Goal: Task Accomplishment & Management: Use online tool/utility

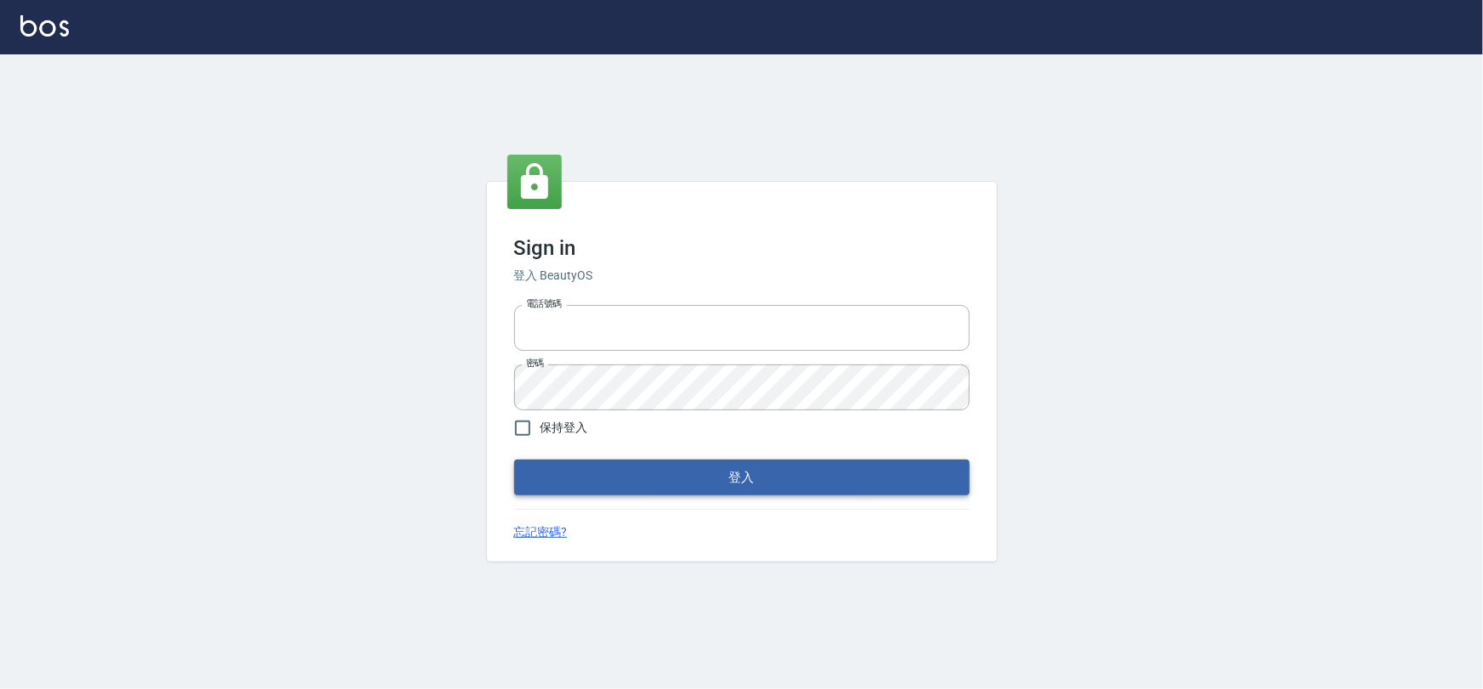
type input "0975575780"
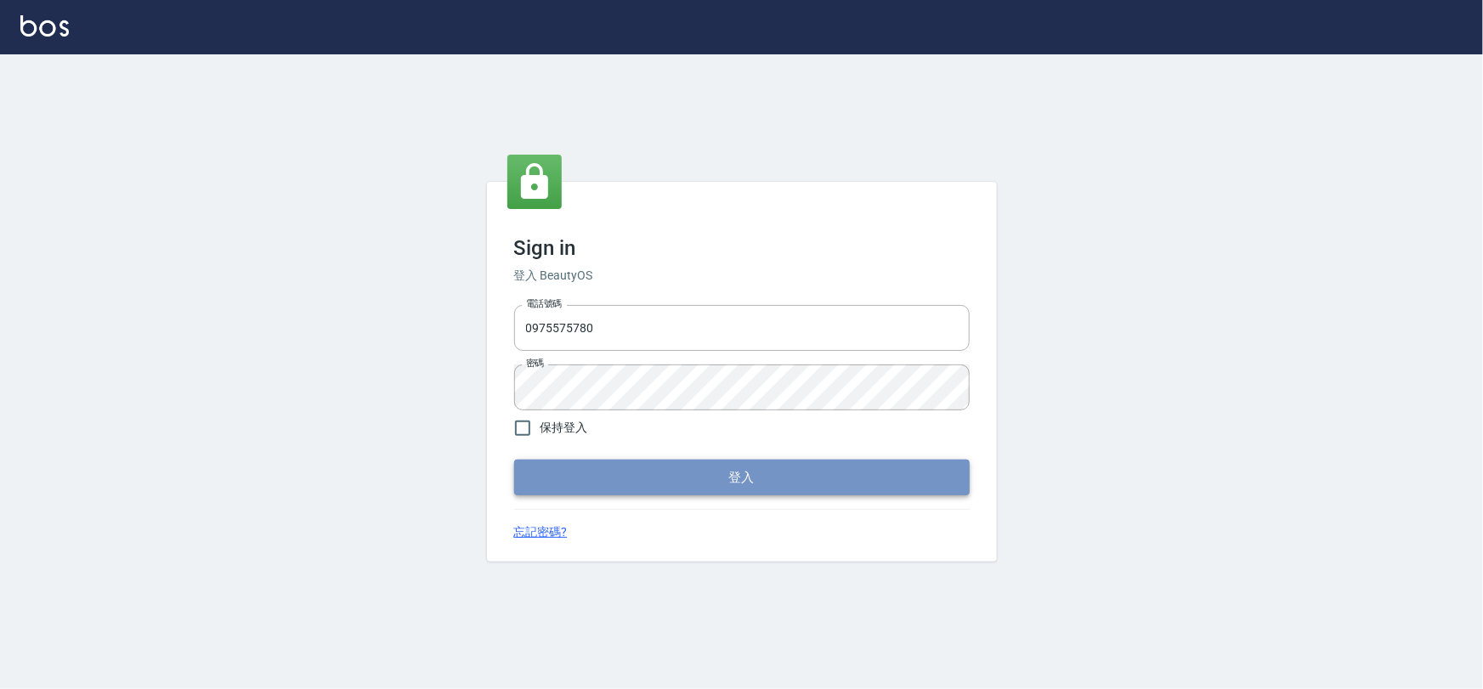
click at [781, 466] on button "登入" at bounding box center [742, 478] width 456 height 36
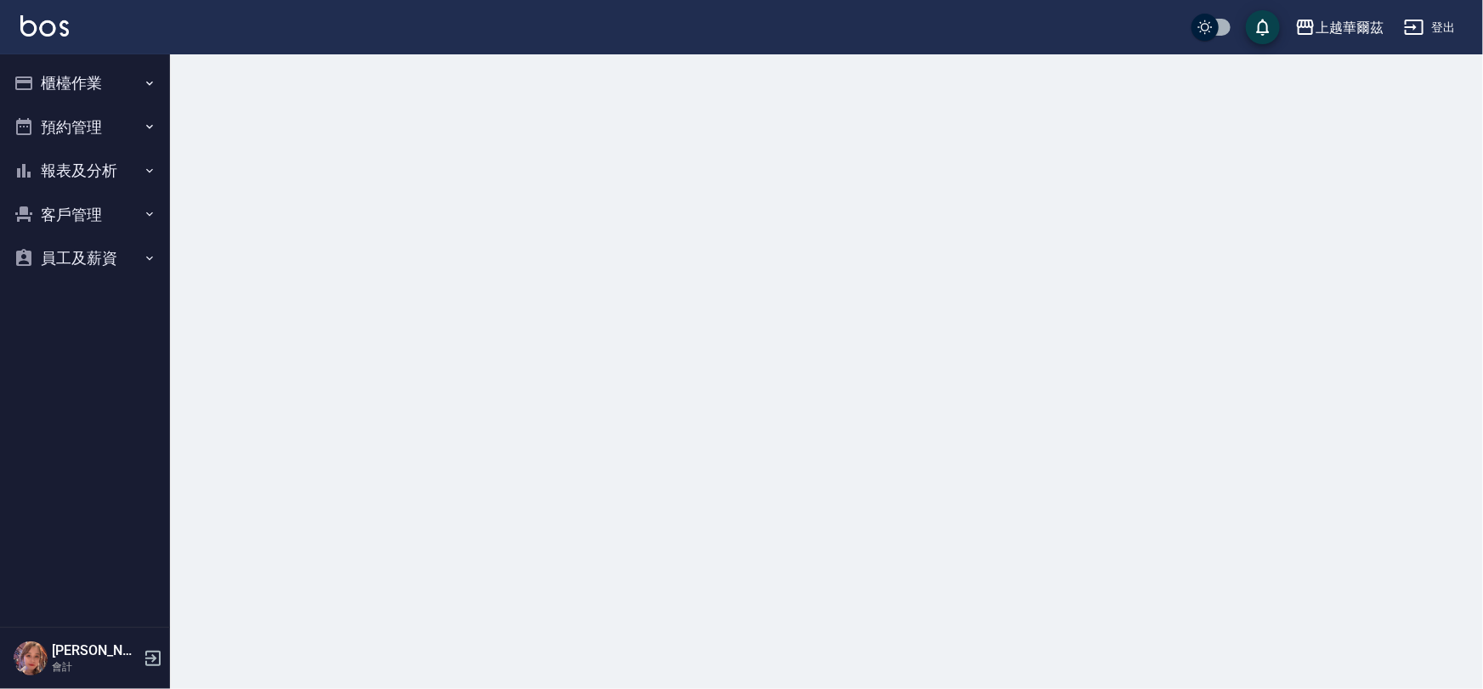
click at [88, 76] on button "櫃檯作業" at bounding box center [85, 83] width 156 height 44
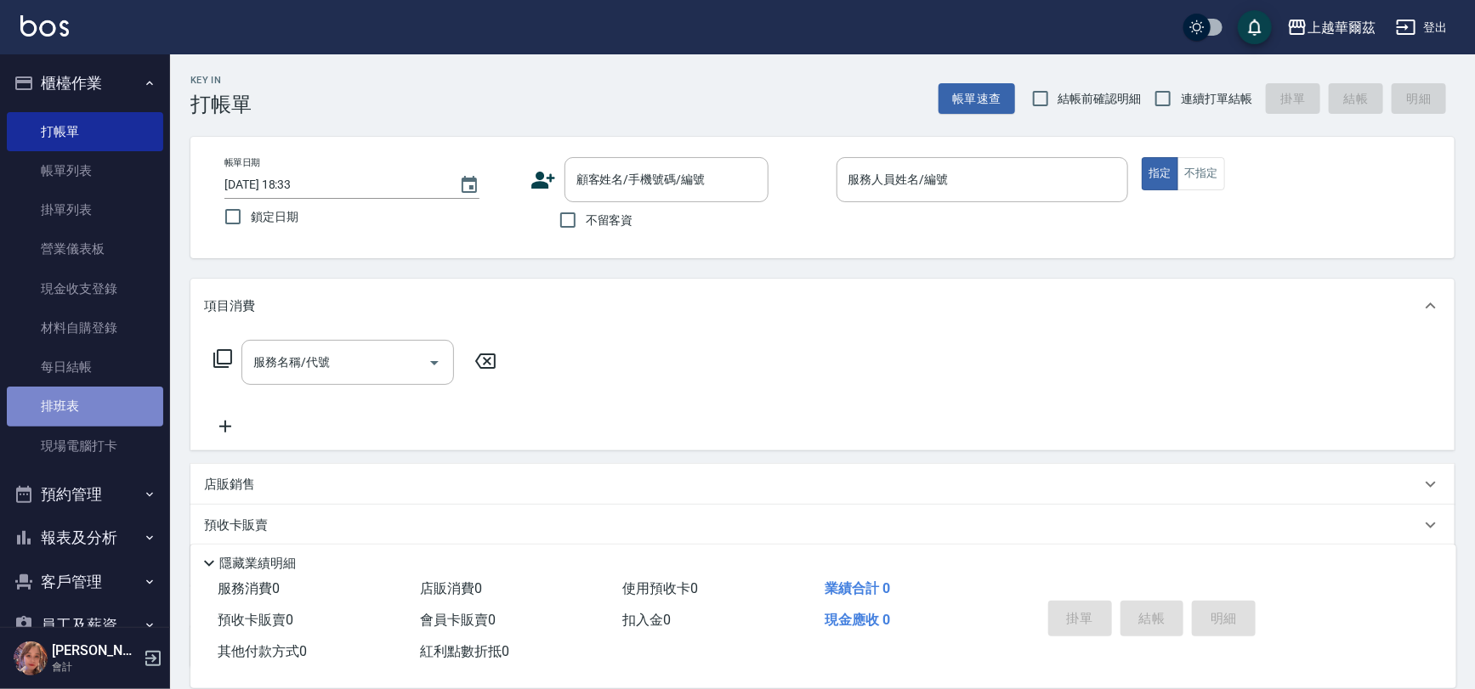
click at [99, 407] on link "排班表" at bounding box center [85, 406] width 156 height 39
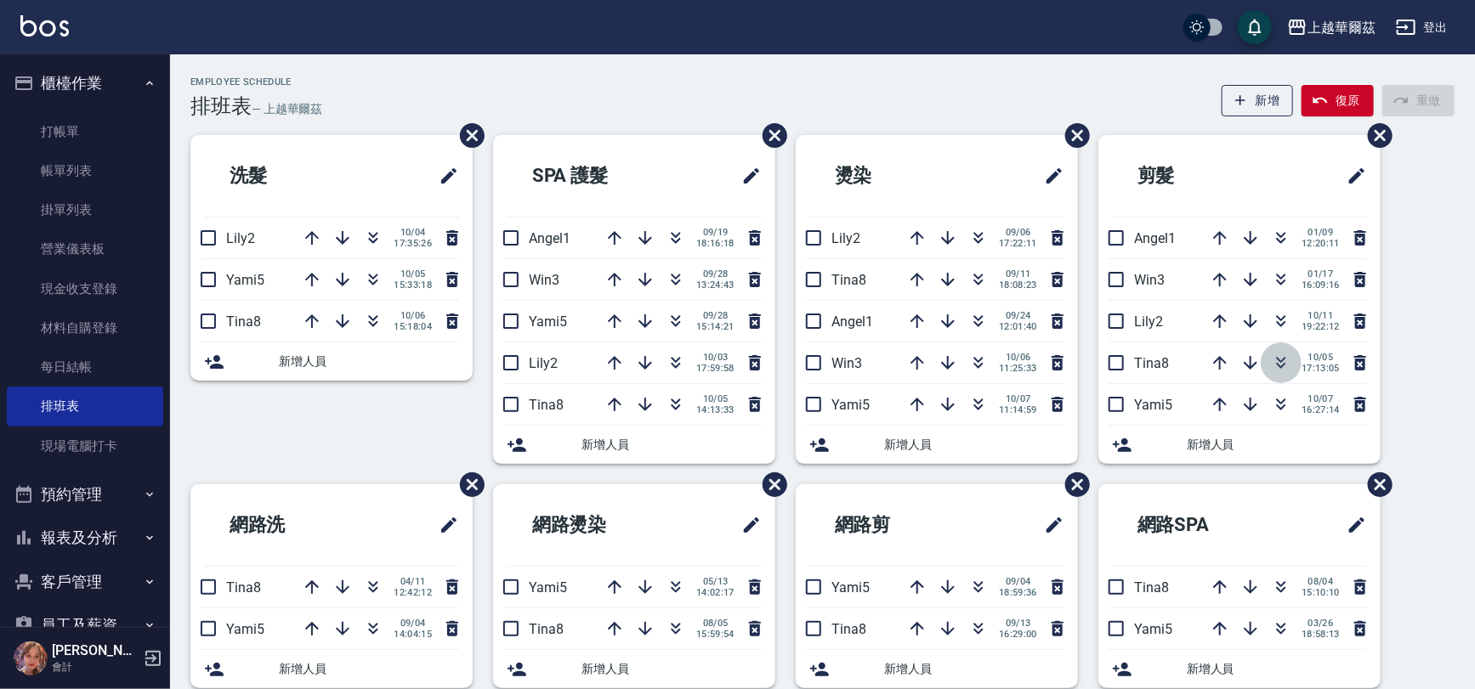
click at [1282, 365] on icon "button" at bounding box center [1281, 366] width 9 height 6
click at [374, 247] on icon "button" at bounding box center [373, 238] width 20 height 20
click at [368, 235] on icon "button" at bounding box center [373, 238] width 20 height 20
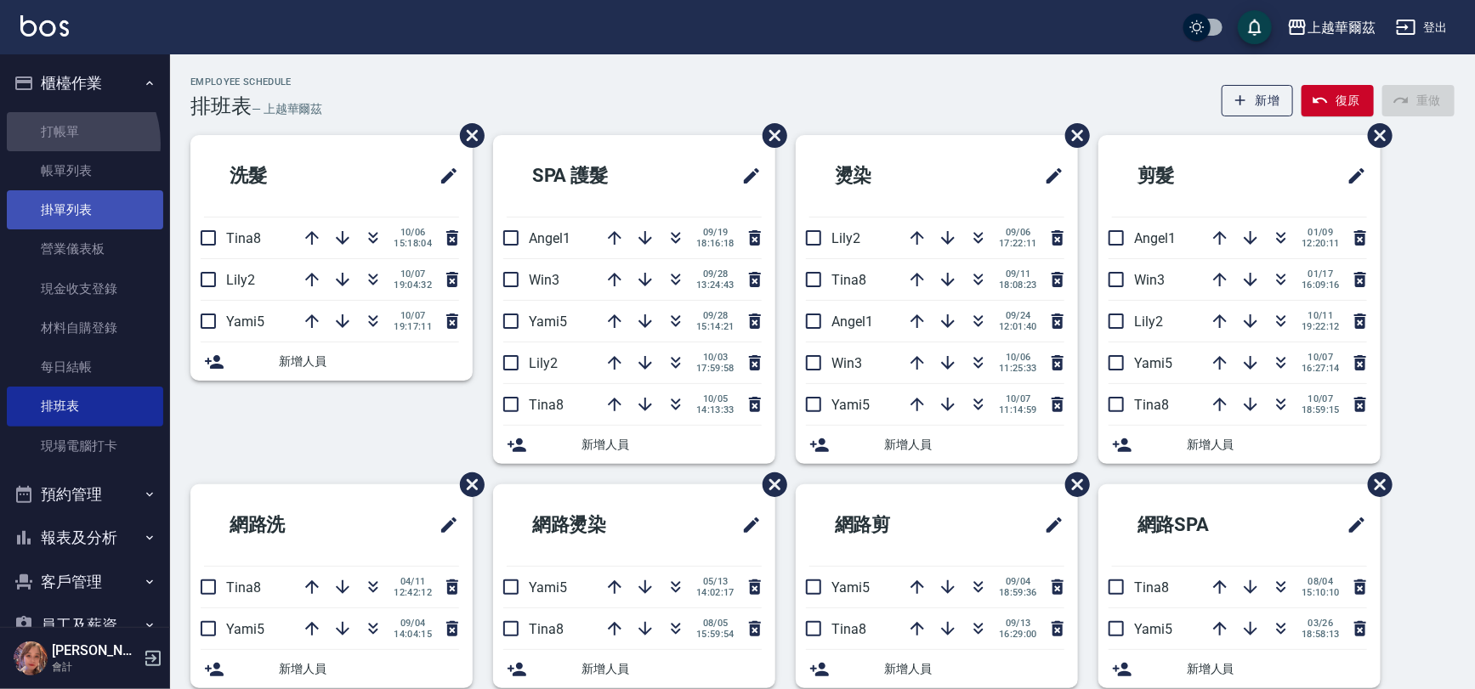
drag, startPoint x: 60, startPoint y: 143, endPoint x: 85, endPoint y: 203, distance: 65.2
click at [60, 142] on link "打帳單" at bounding box center [85, 131] width 156 height 39
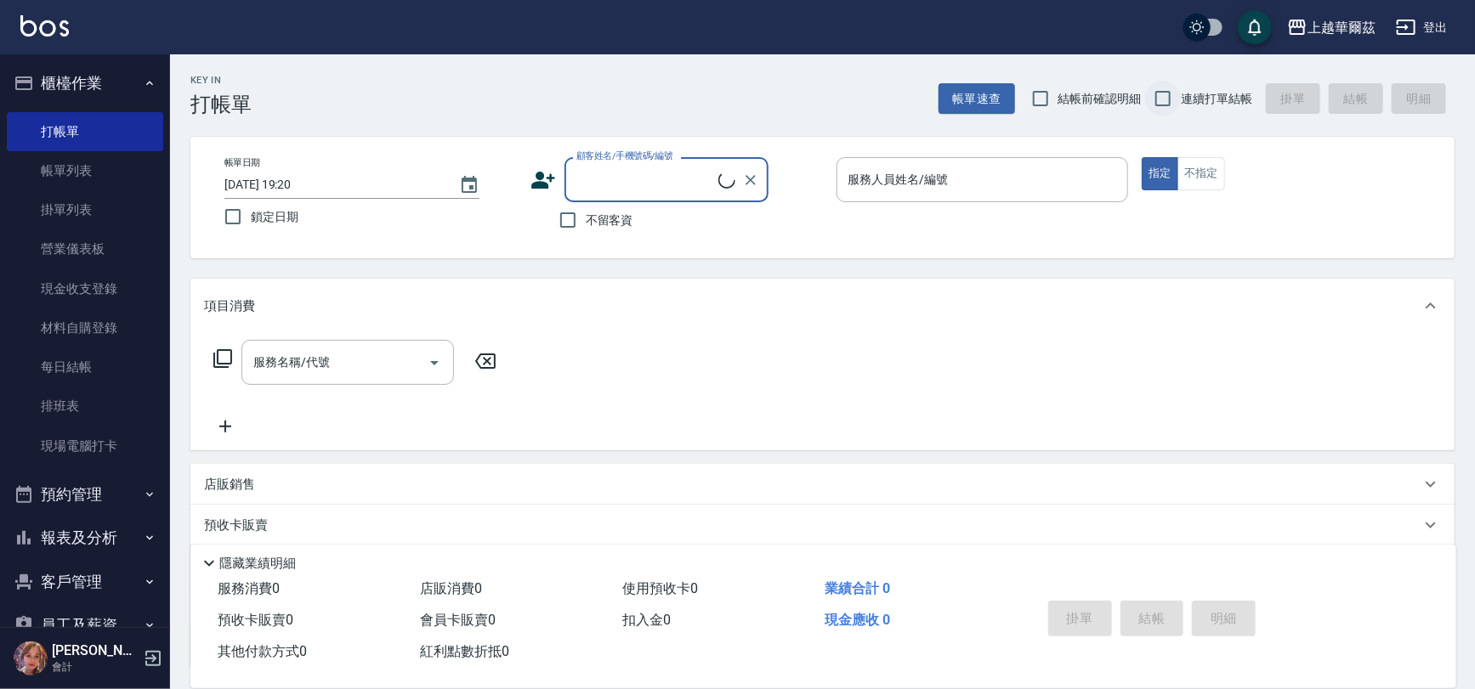
click at [1157, 93] on input "連續打單結帳" at bounding box center [1163, 99] width 36 height 36
checkbox input "true"
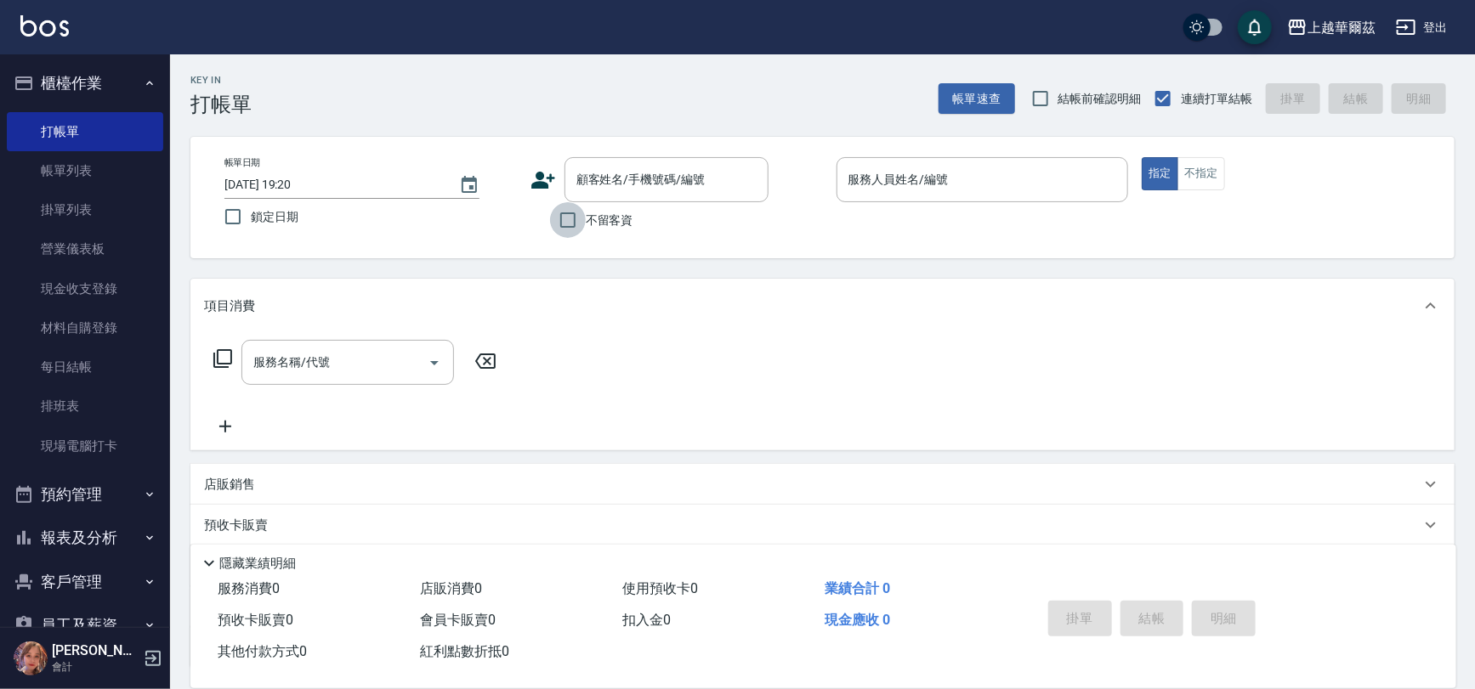
click at [567, 215] on input "不留客資" at bounding box center [568, 220] width 36 height 36
checkbox input "true"
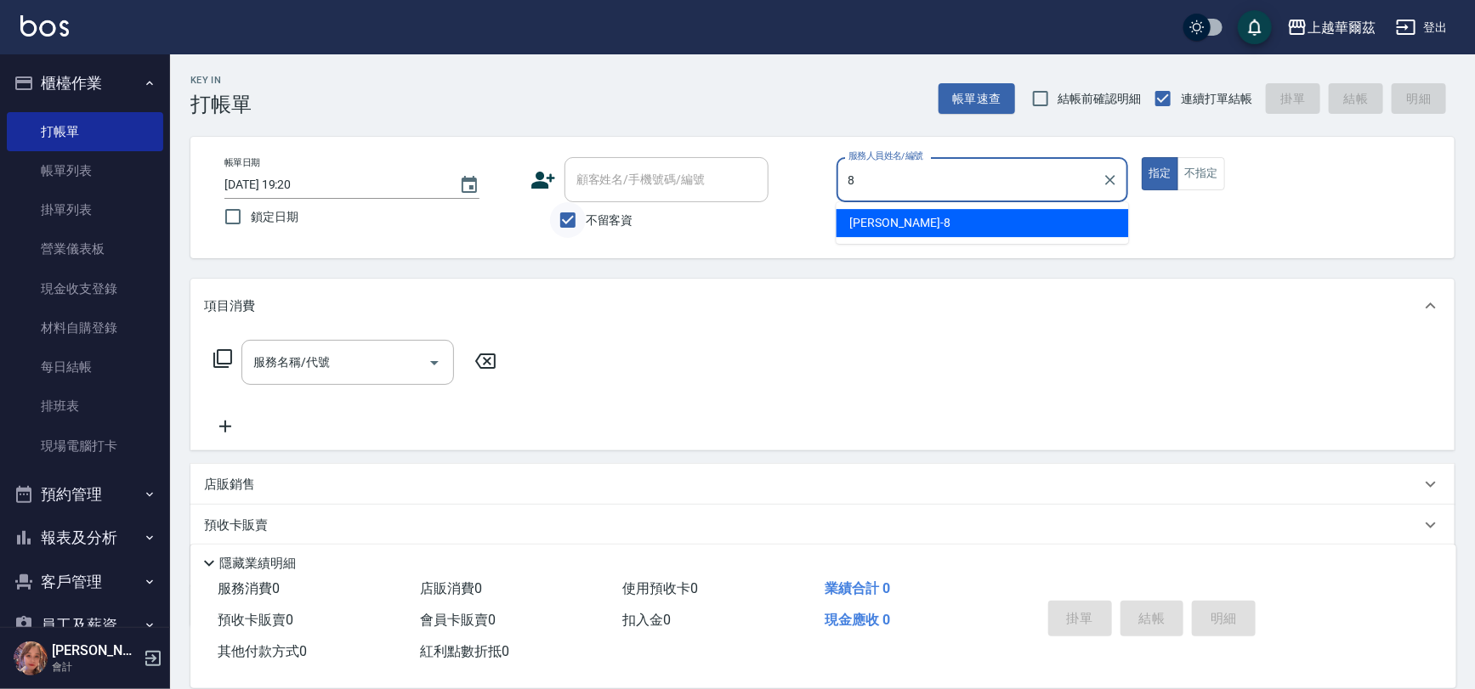
type input "8"
type button "true"
type input "[PERSON_NAME]-8"
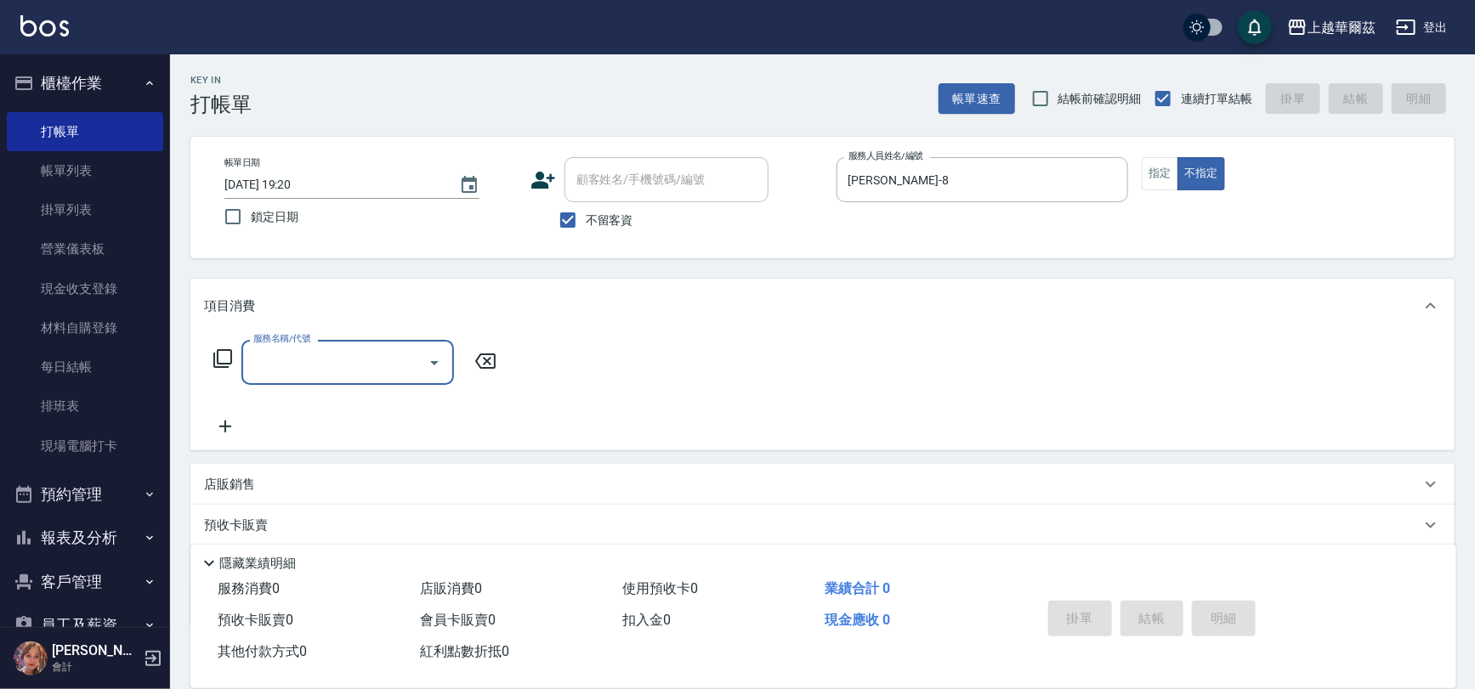
scroll to position [98, 0]
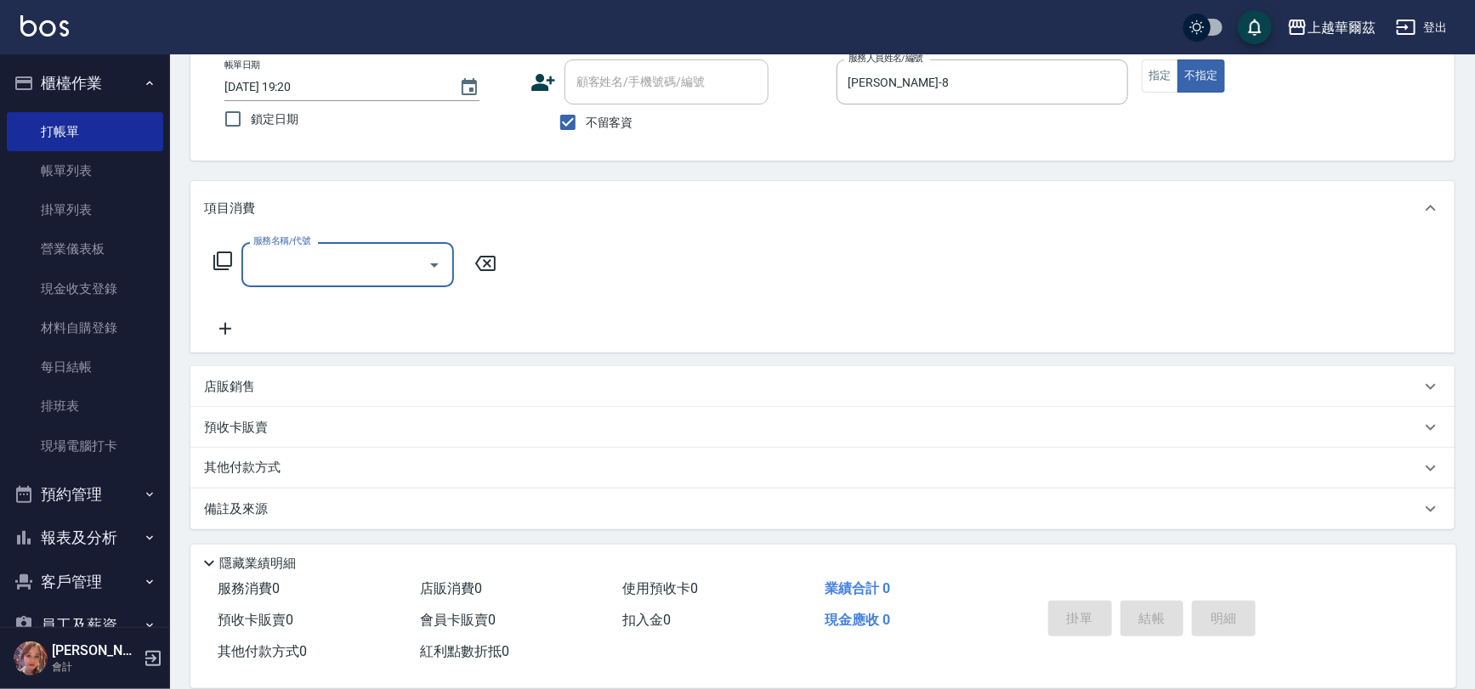
click at [275, 391] on div "店販銷售" at bounding box center [812, 387] width 1216 height 18
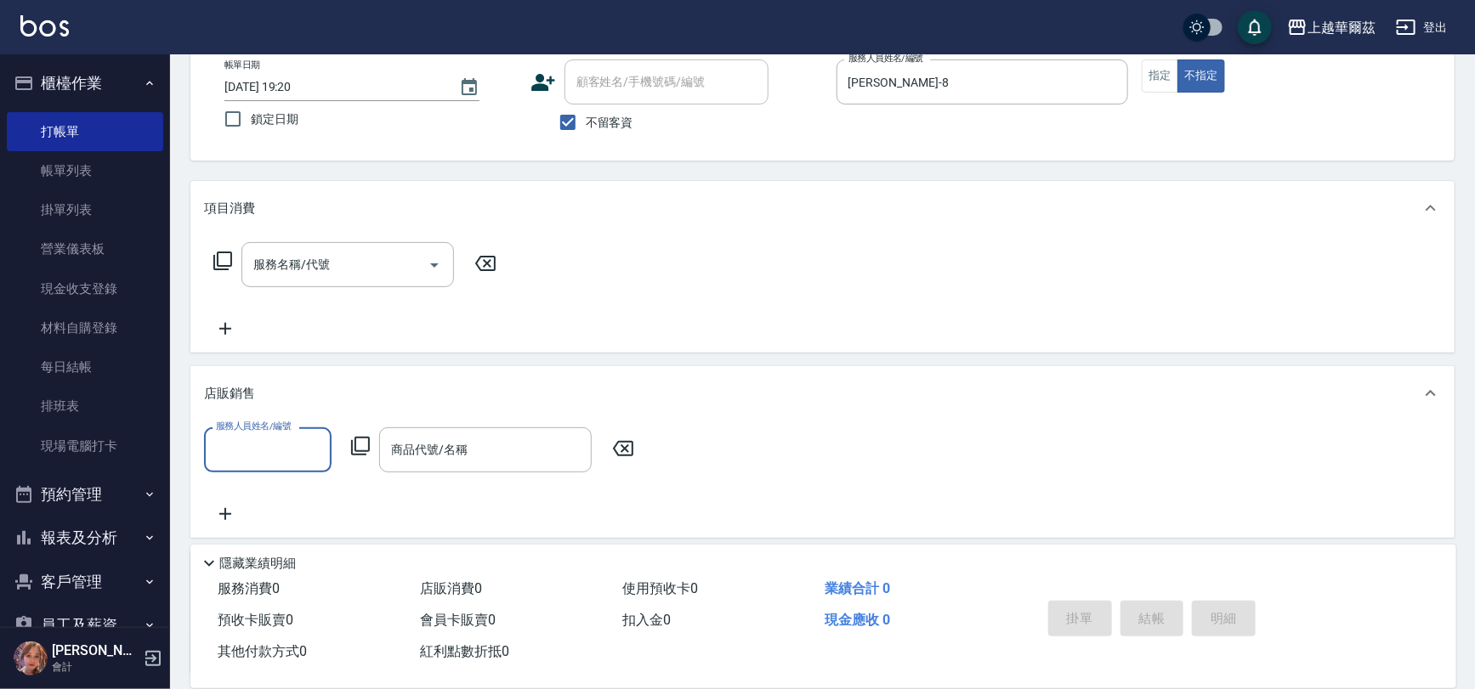
scroll to position [0, 0]
click at [261, 448] on input "服務人員姓名/編號" at bounding box center [268, 450] width 112 height 30
type input "[PERSON_NAME]-8"
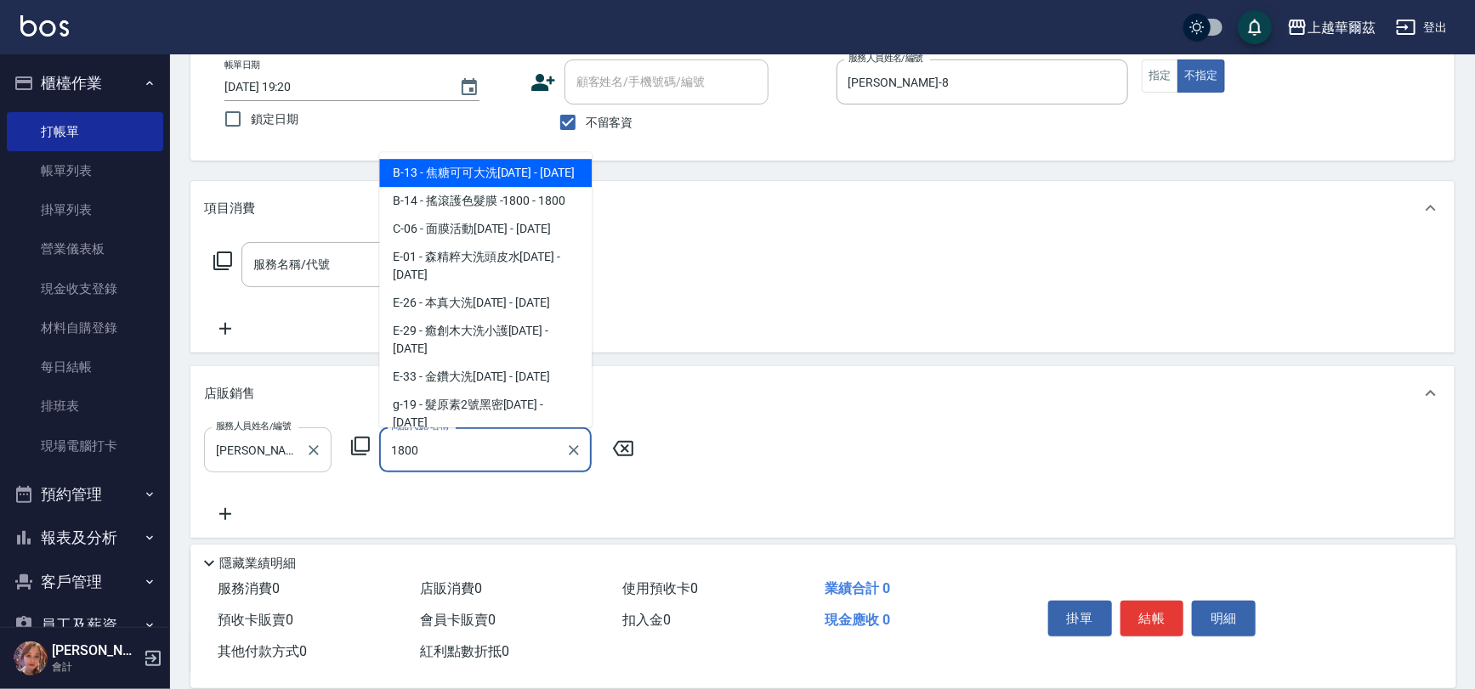
type input "焦糖可可大洗1800"
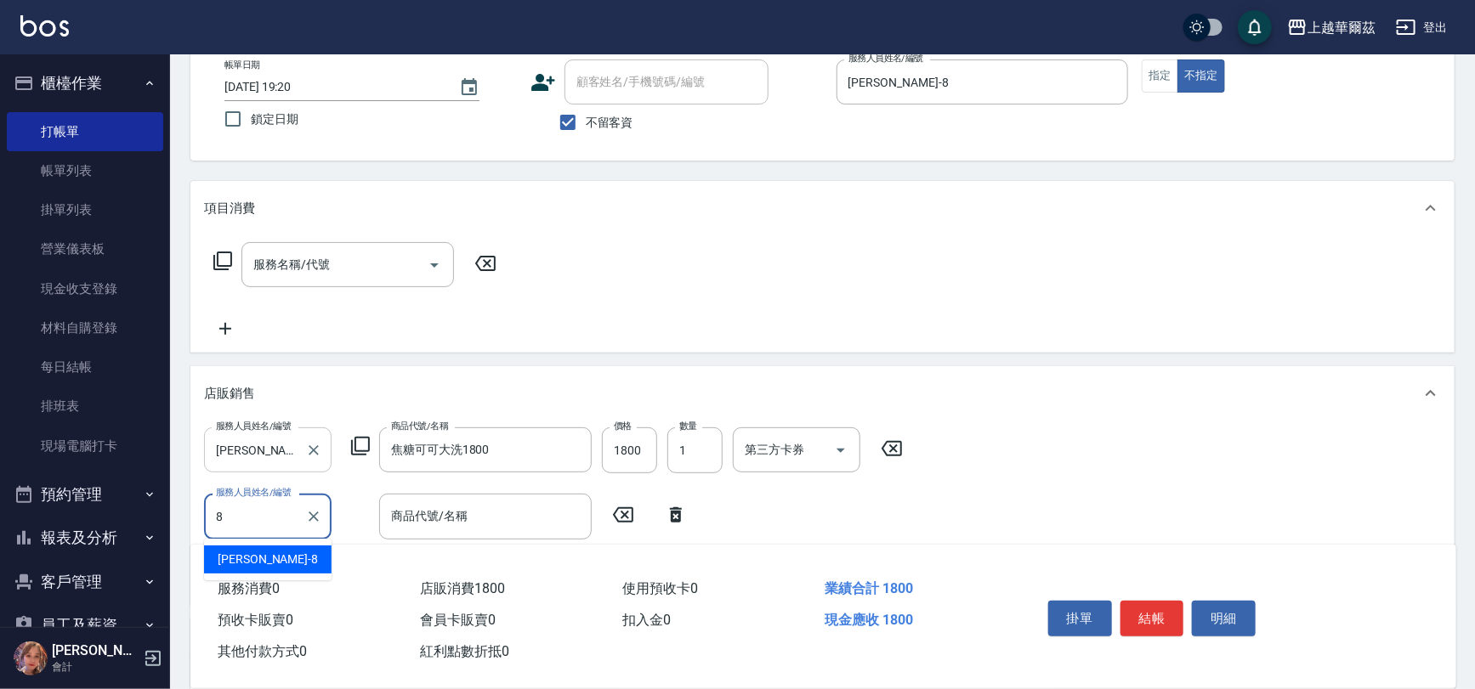
type input "[PERSON_NAME]-8"
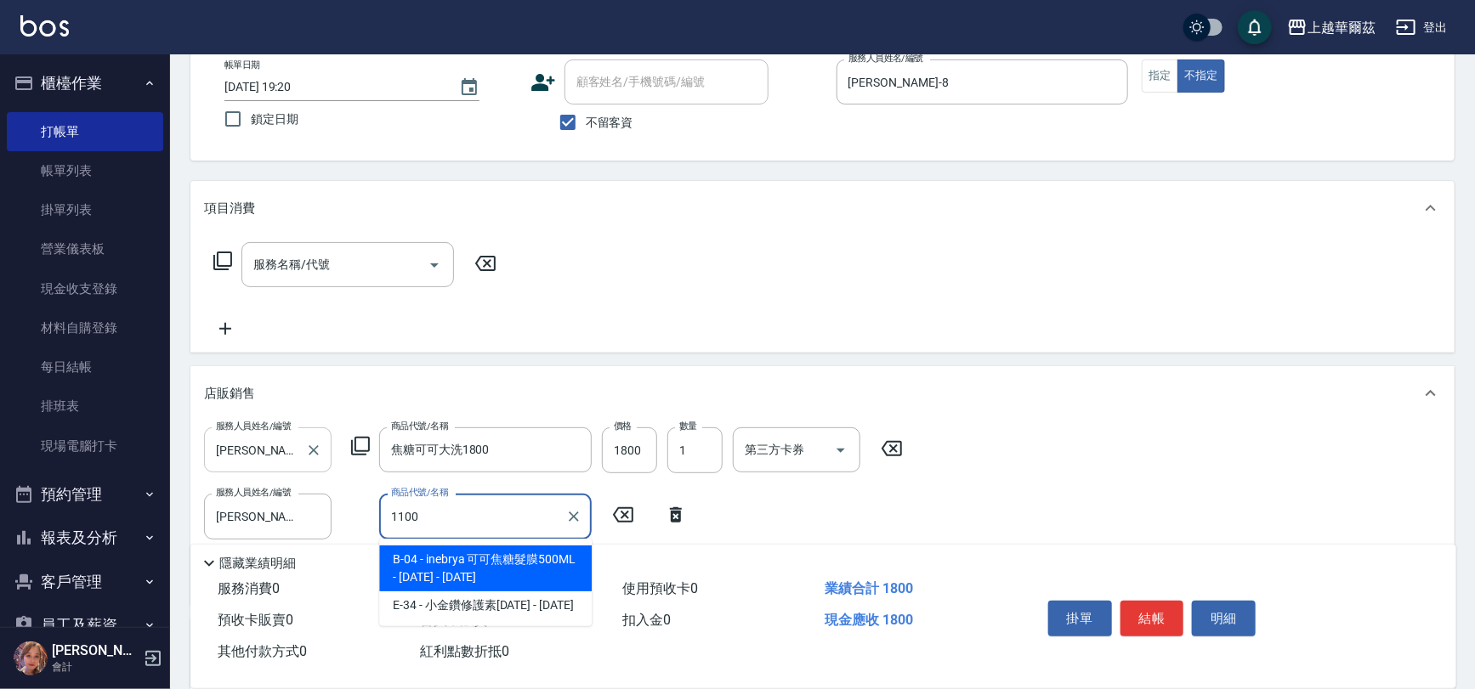
type input "inebrya 可可焦糖髮膜500ML - 1100"
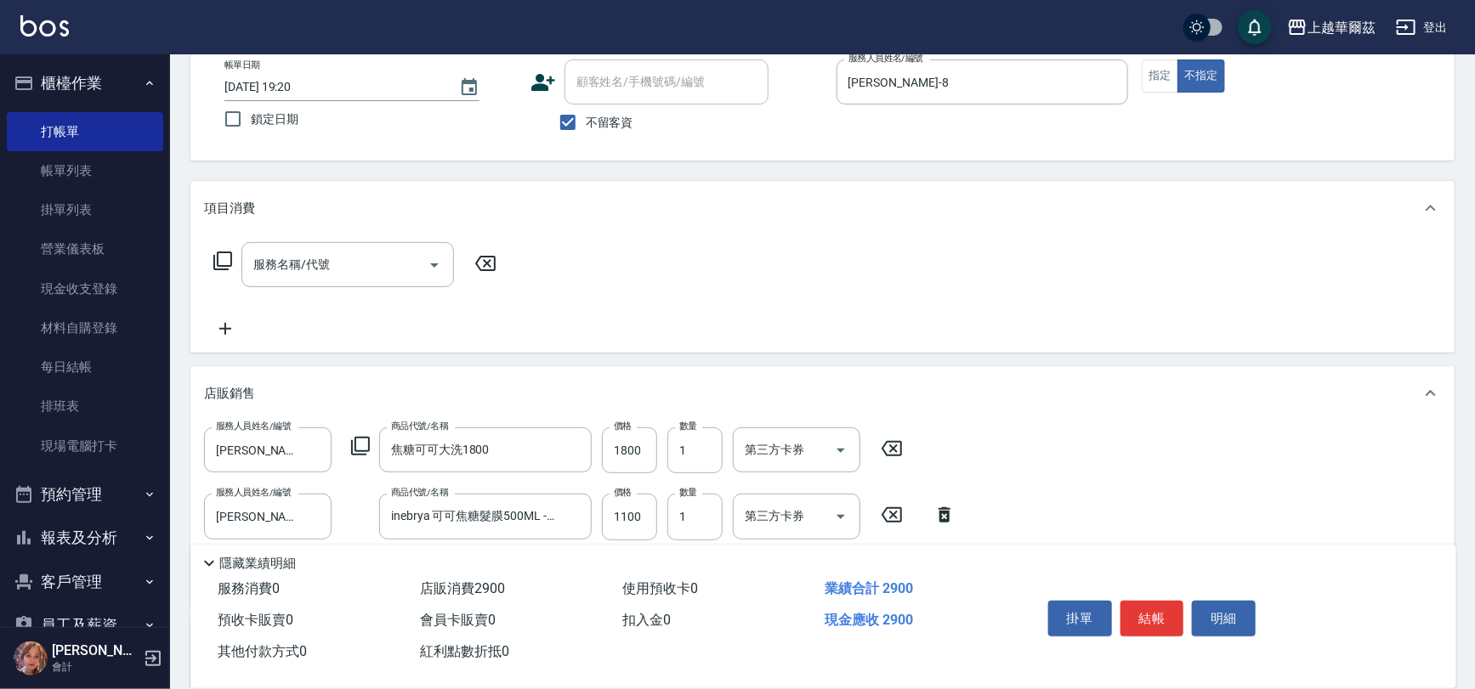
click at [1430, 373] on div "店販銷售" at bounding box center [822, 393] width 1264 height 54
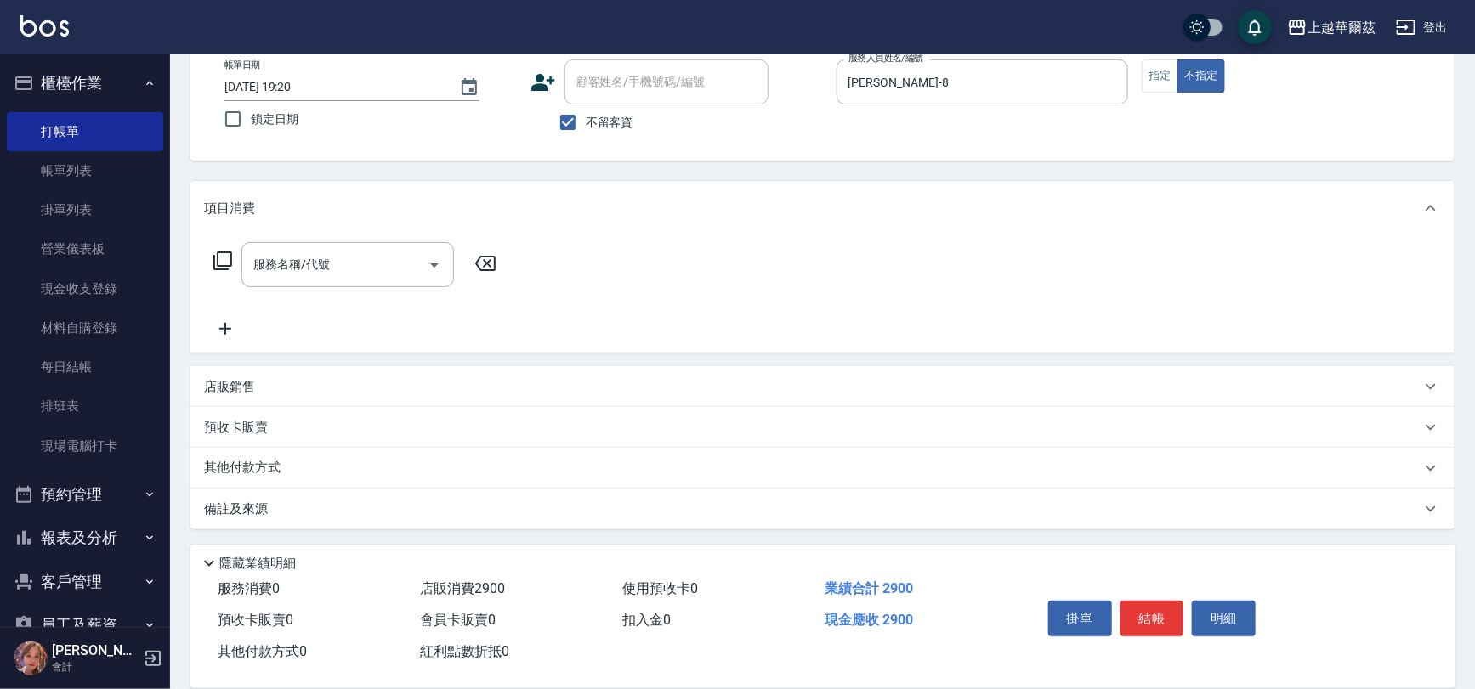
click at [421, 459] on div "其他付款方式" at bounding box center [812, 468] width 1216 height 19
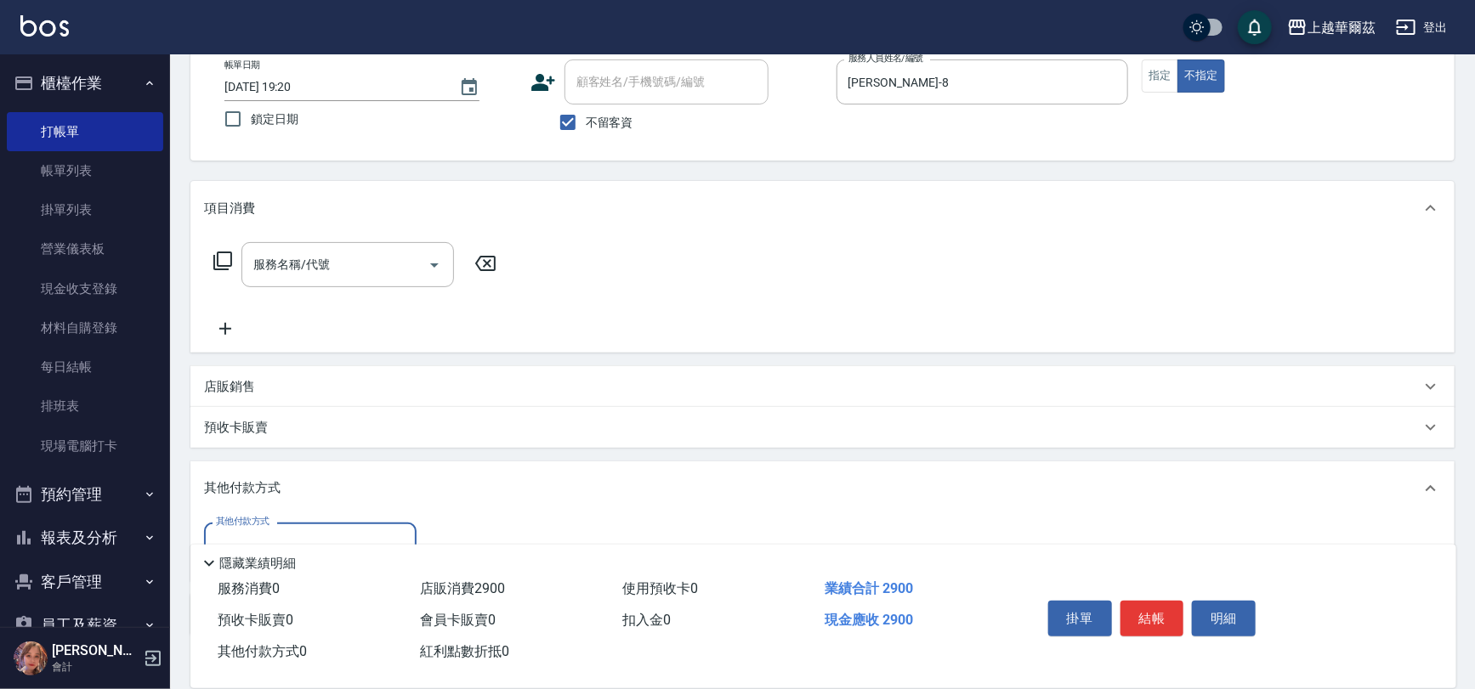
scroll to position [204, 0]
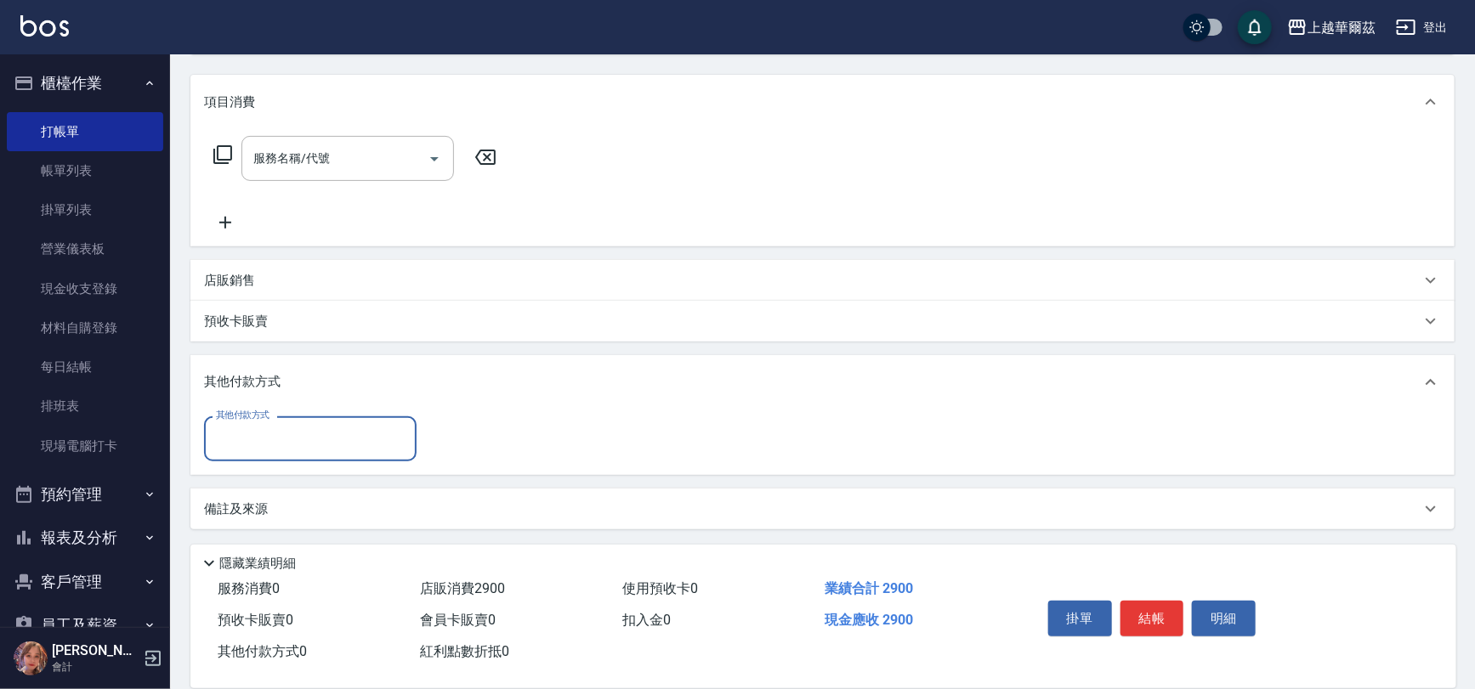
click at [300, 435] on input "其他付款方式" at bounding box center [310, 439] width 197 height 30
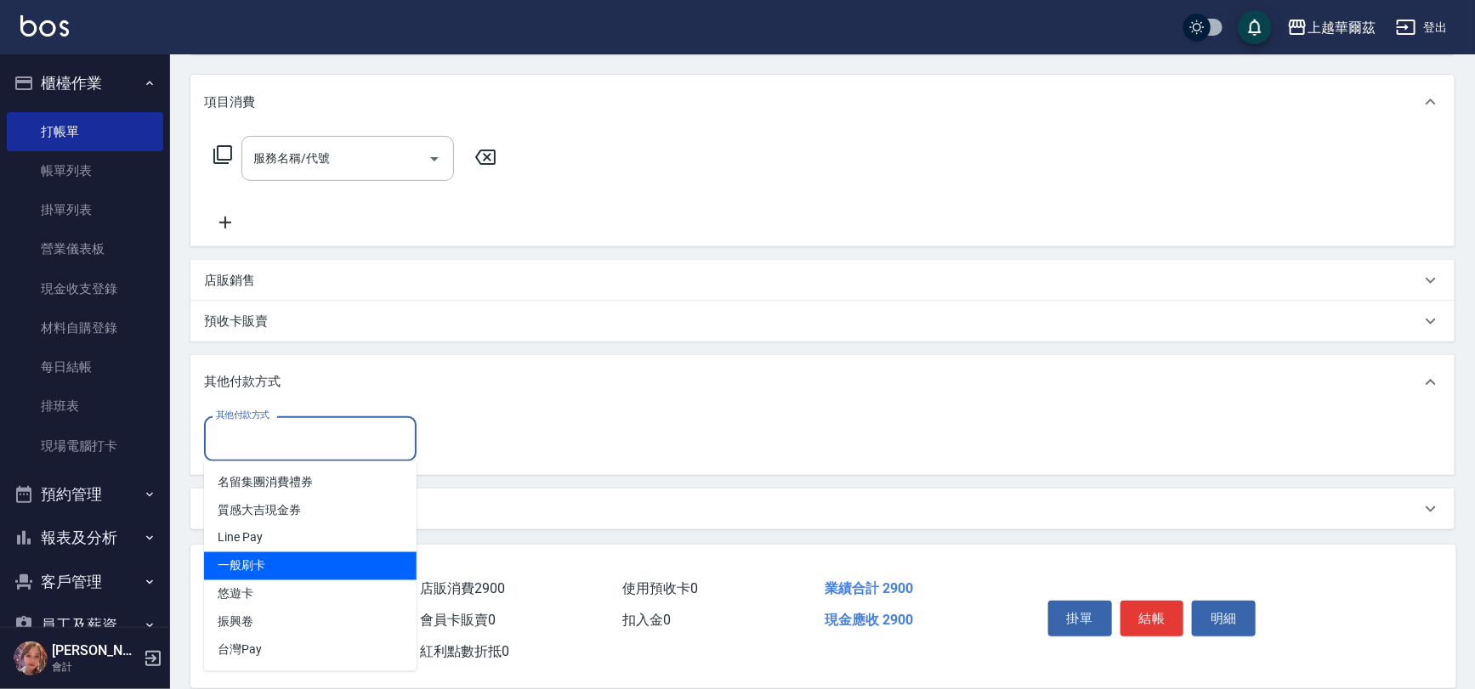
click at [269, 577] on span "一般刷卡" at bounding box center [310, 566] width 212 height 28
type input "一般刷卡"
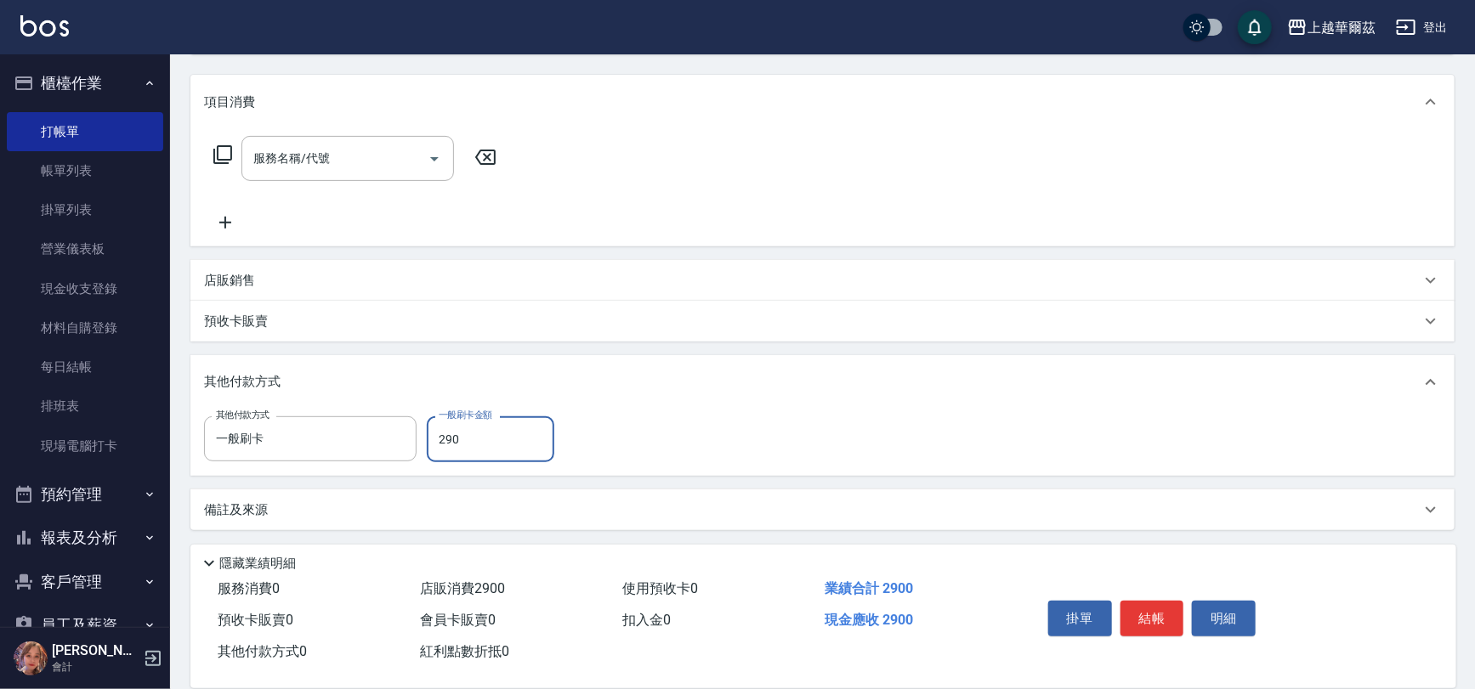
type input "2900"
type input "[DATE] 19:21"
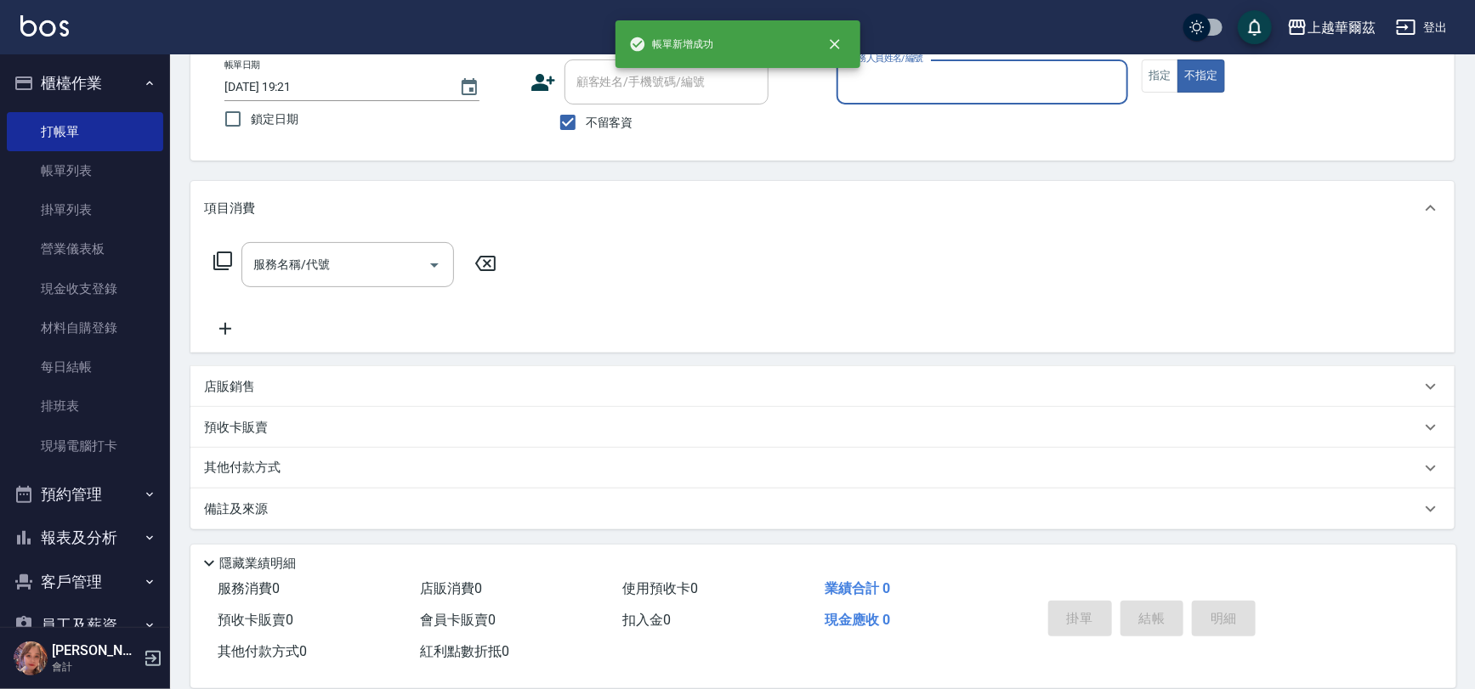
scroll to position [0, 0]
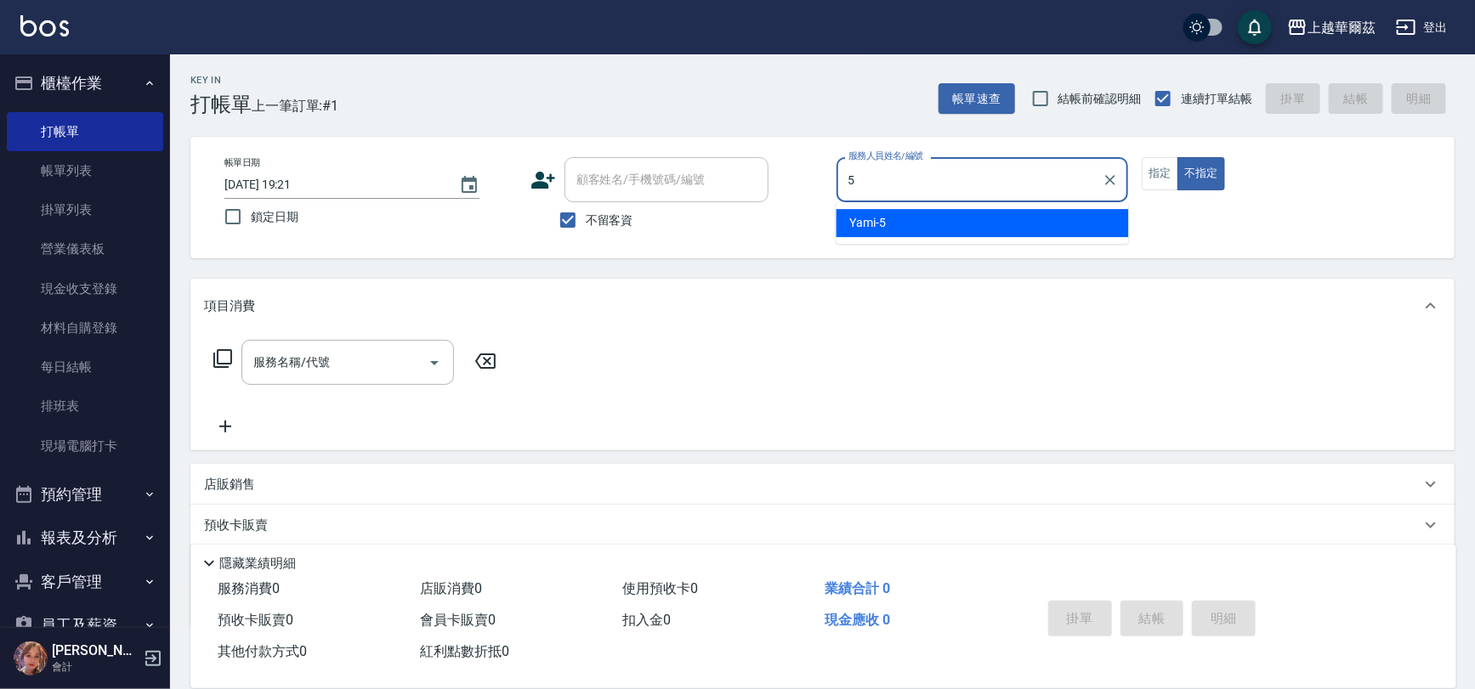
type input "Yami-5"
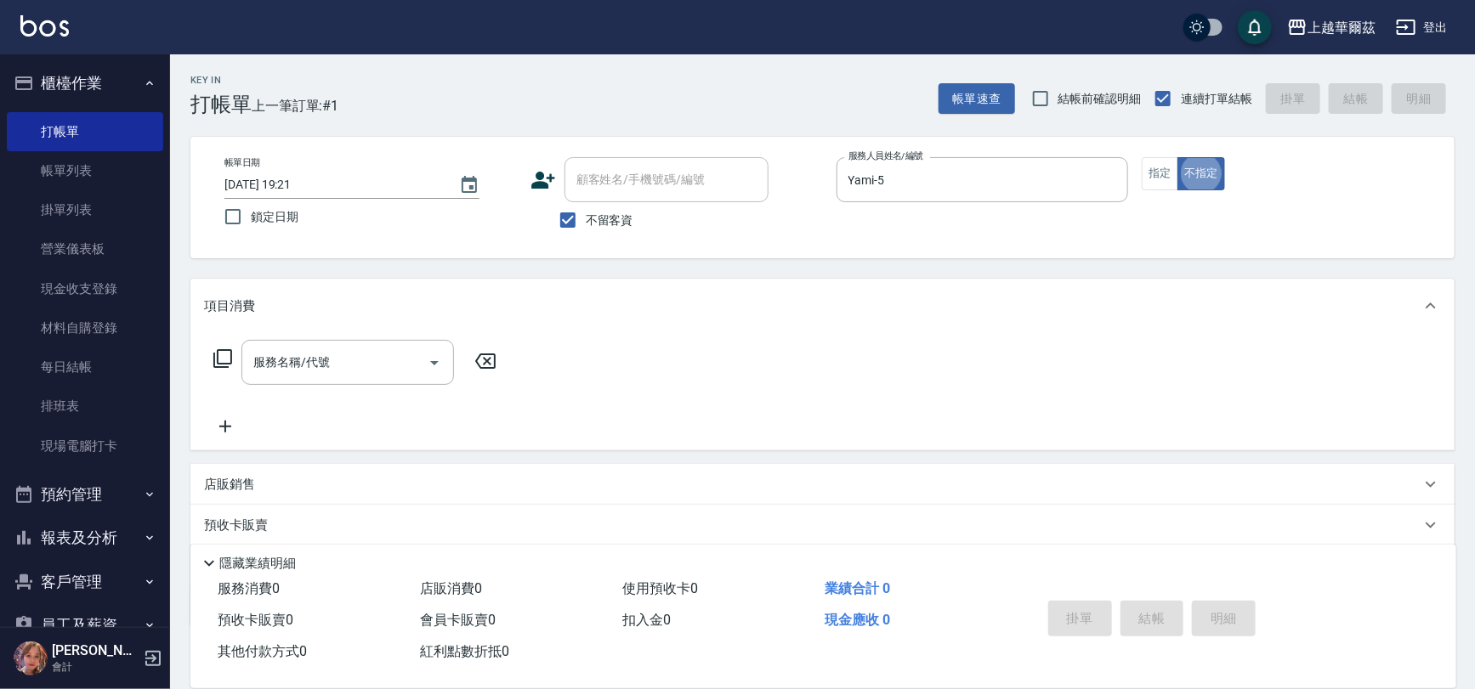
type button "false"
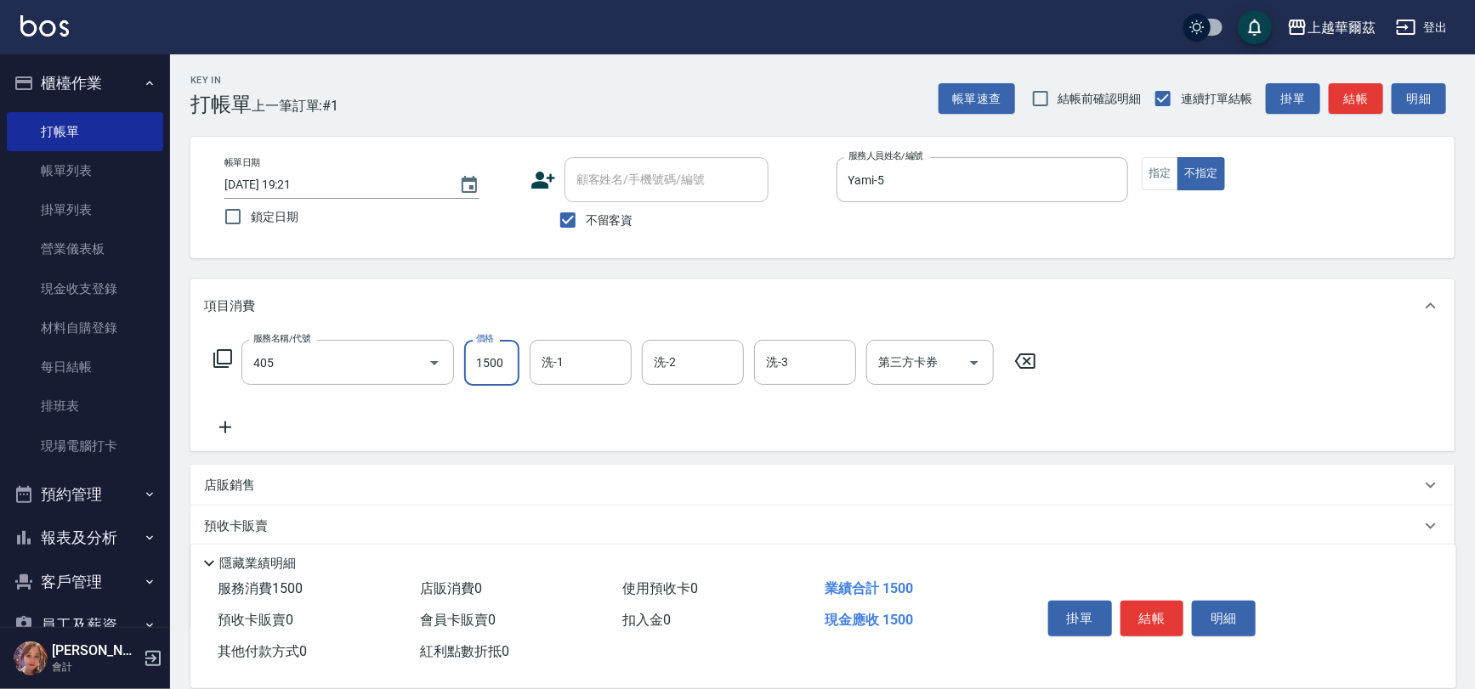
type input "染1500(405)"
type input "3999"
type input "Yami-5"
type input "[PERSON_NAME]-8"
type input "Sandy-27"
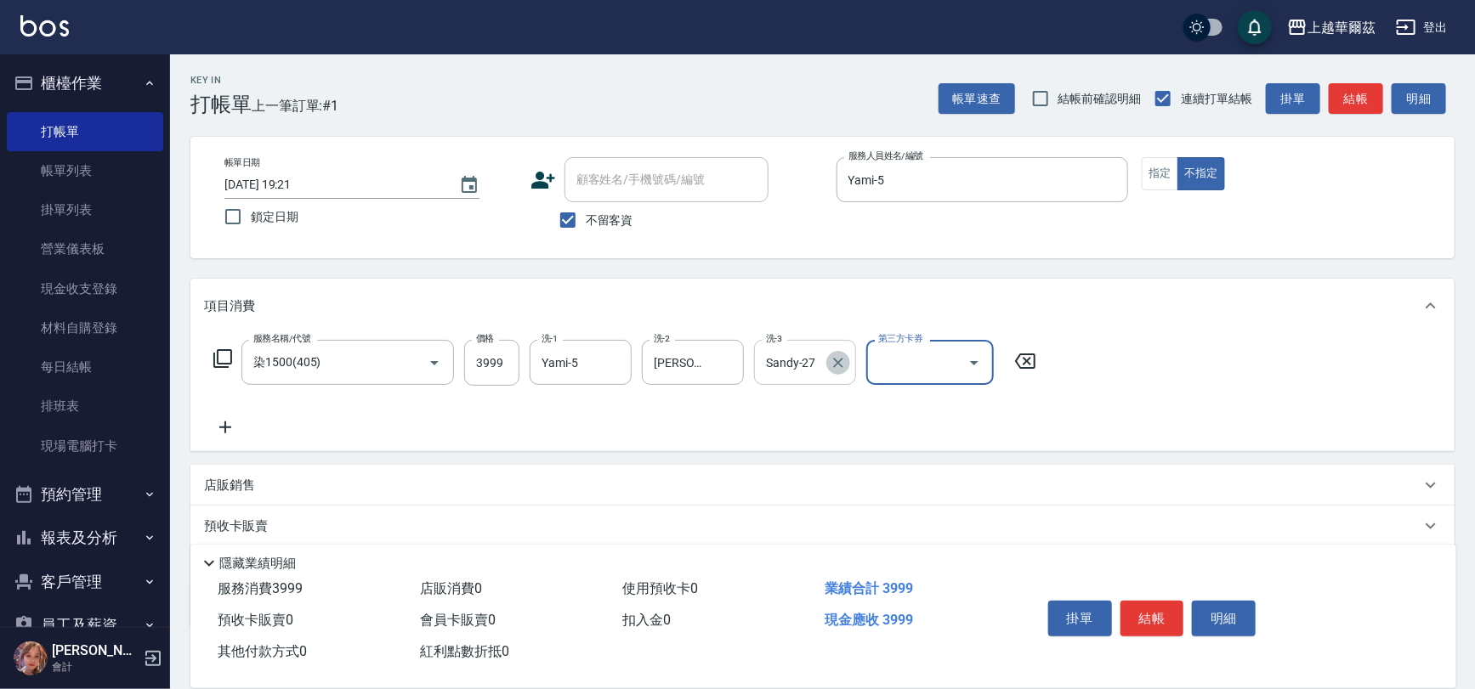
click at [845, 365] on icon "Clear" at bounding box center [838, 362] width 17 height 17
type input "小卉-25"
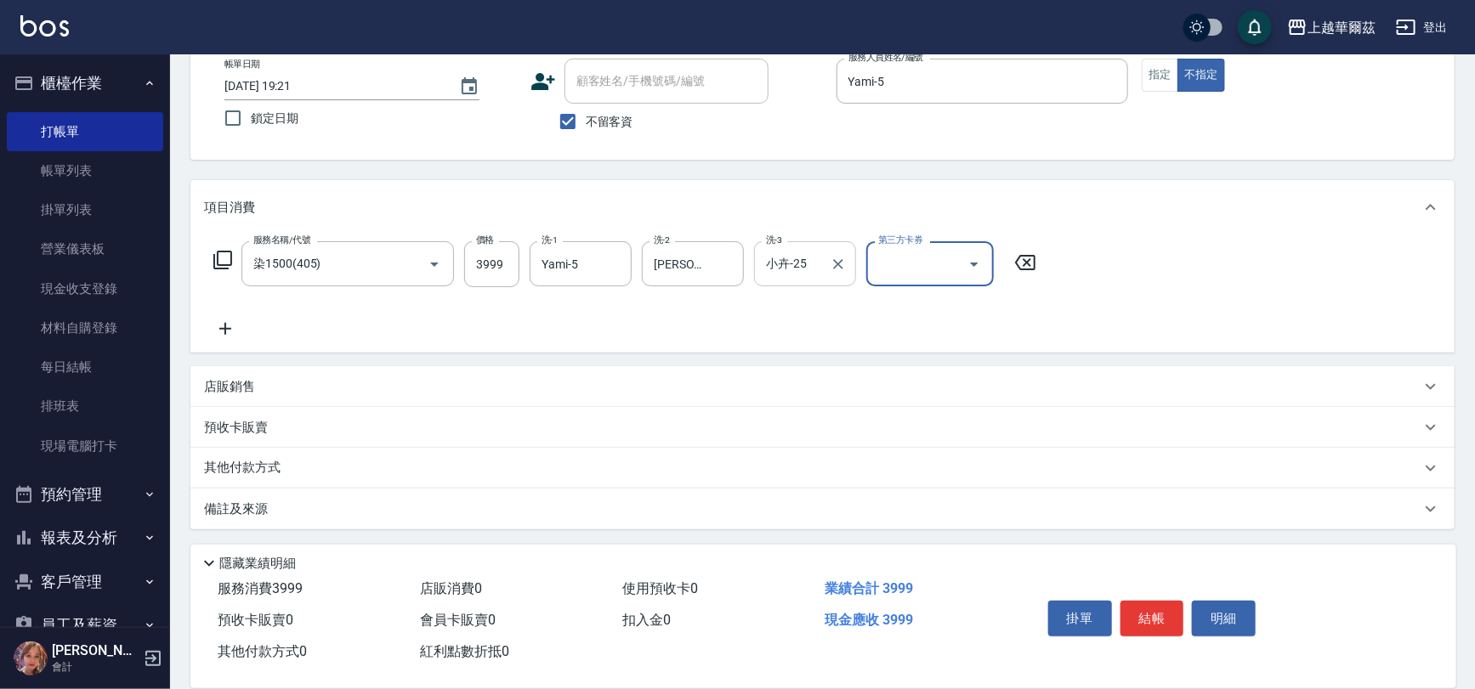
click at [273, 450] on div "其他付款方式" at bounding box center [822, 468] width 1264 height 41
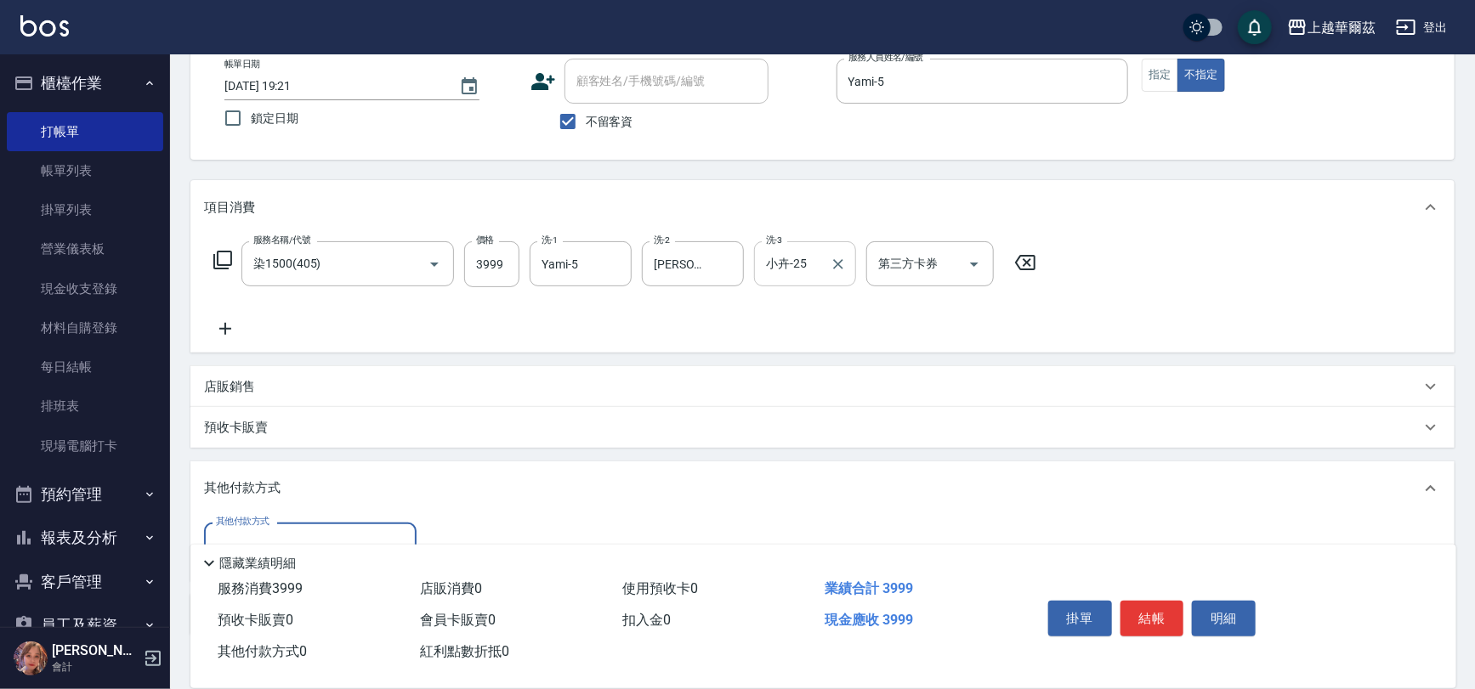
scroll to position [204, 0]
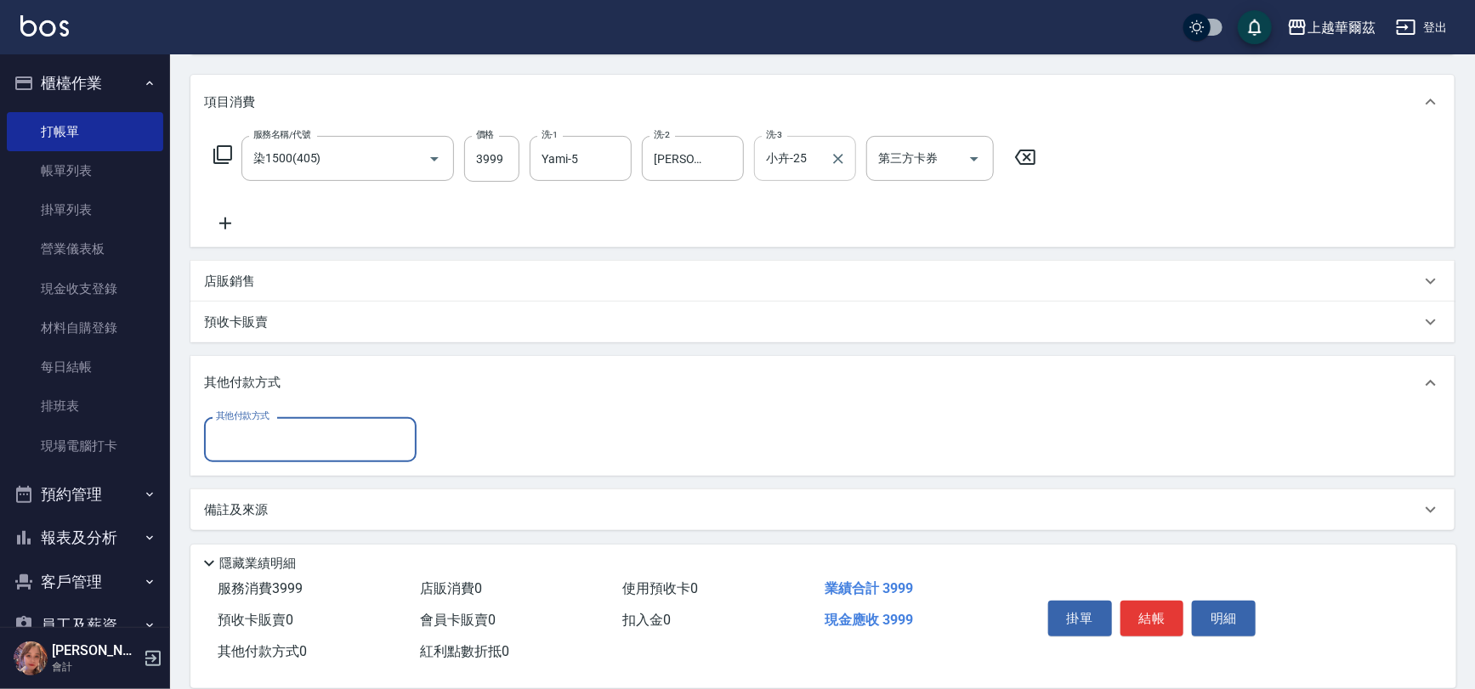
click at [280, 422] on div "其他付款方式" at bounding box center [310, 439] width 212 height 45
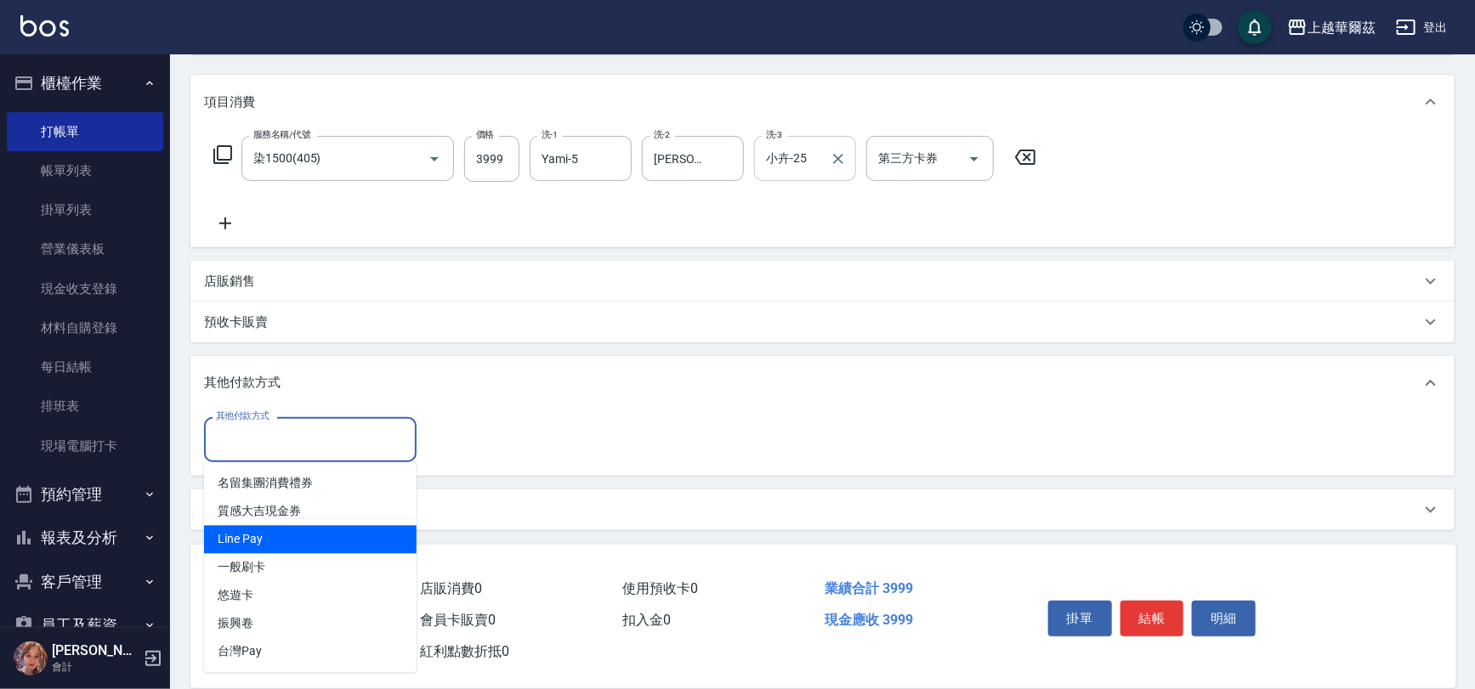
click at [297, 536] on span "Line Pay" at bounding box center [310, 540] width 212 height 28
type input "Line Pay"
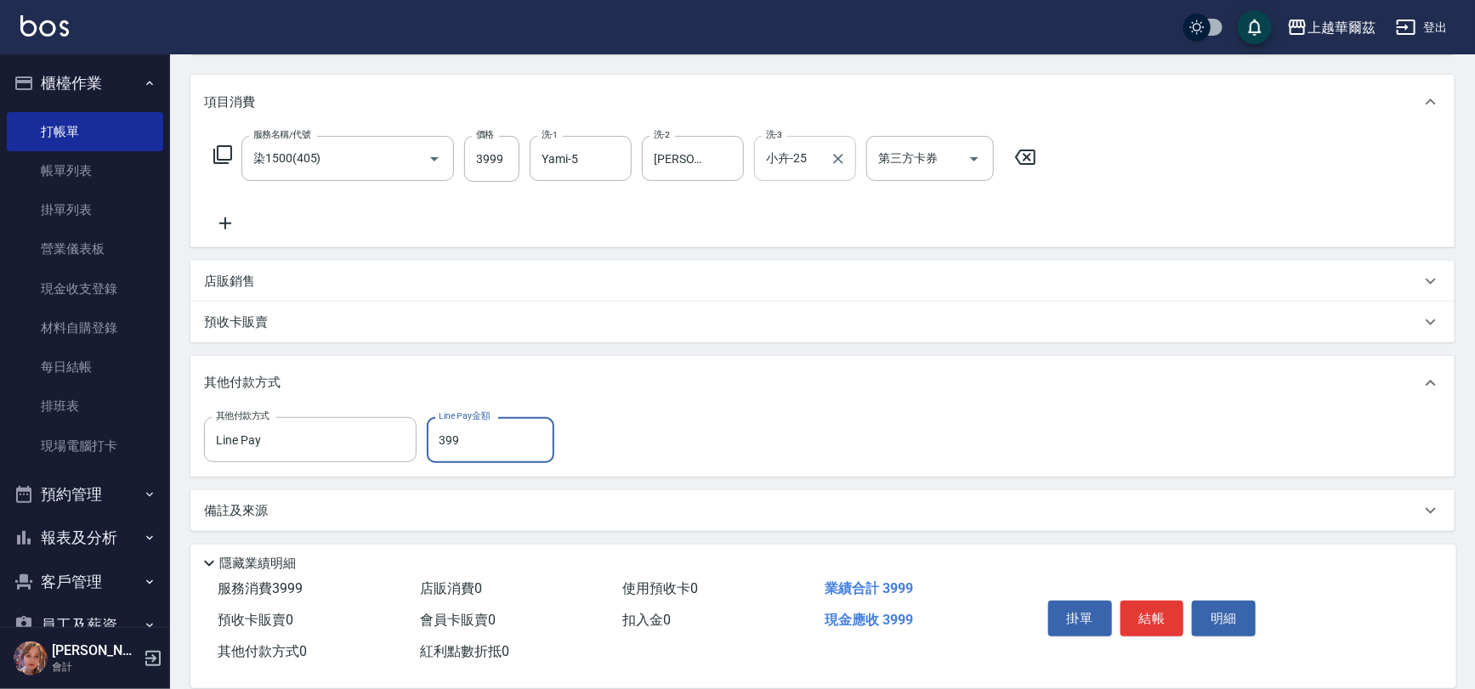
type input "3999"
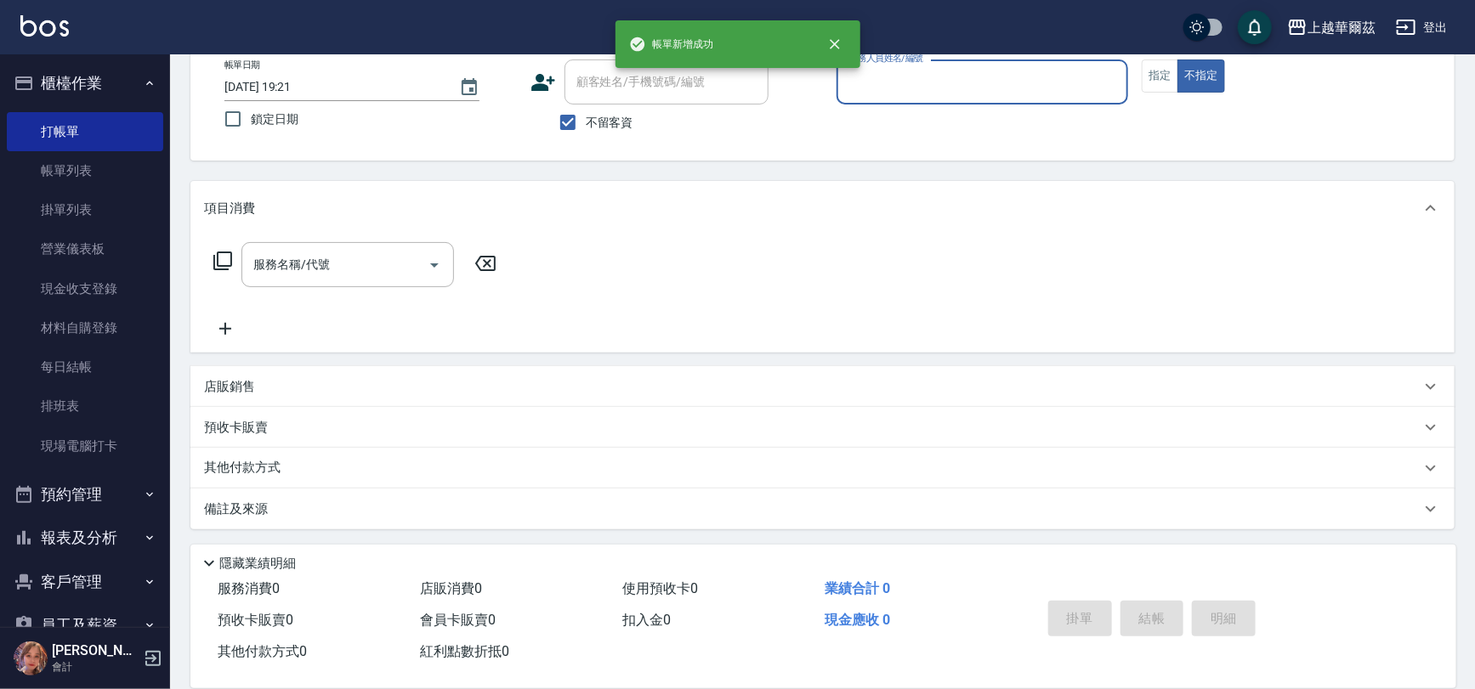
scroll to position [0, 0]
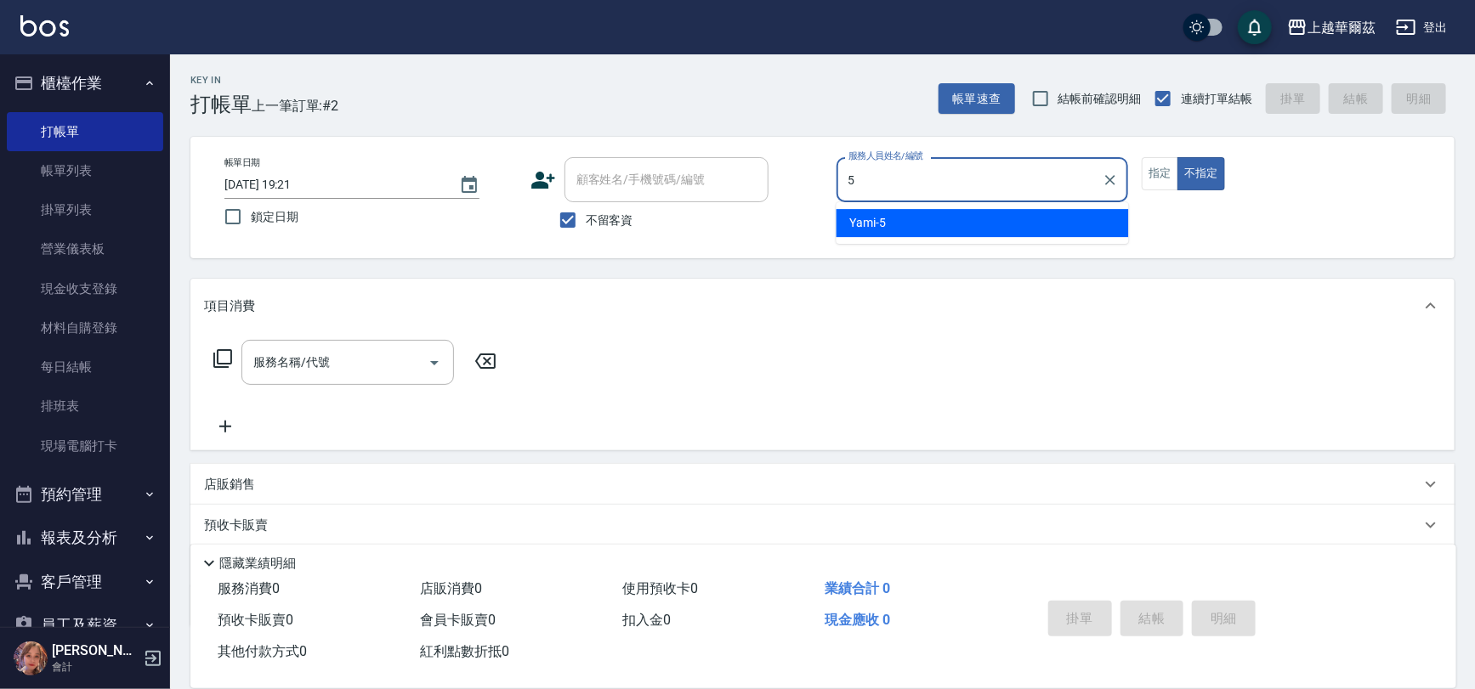
type input "Yami-5"
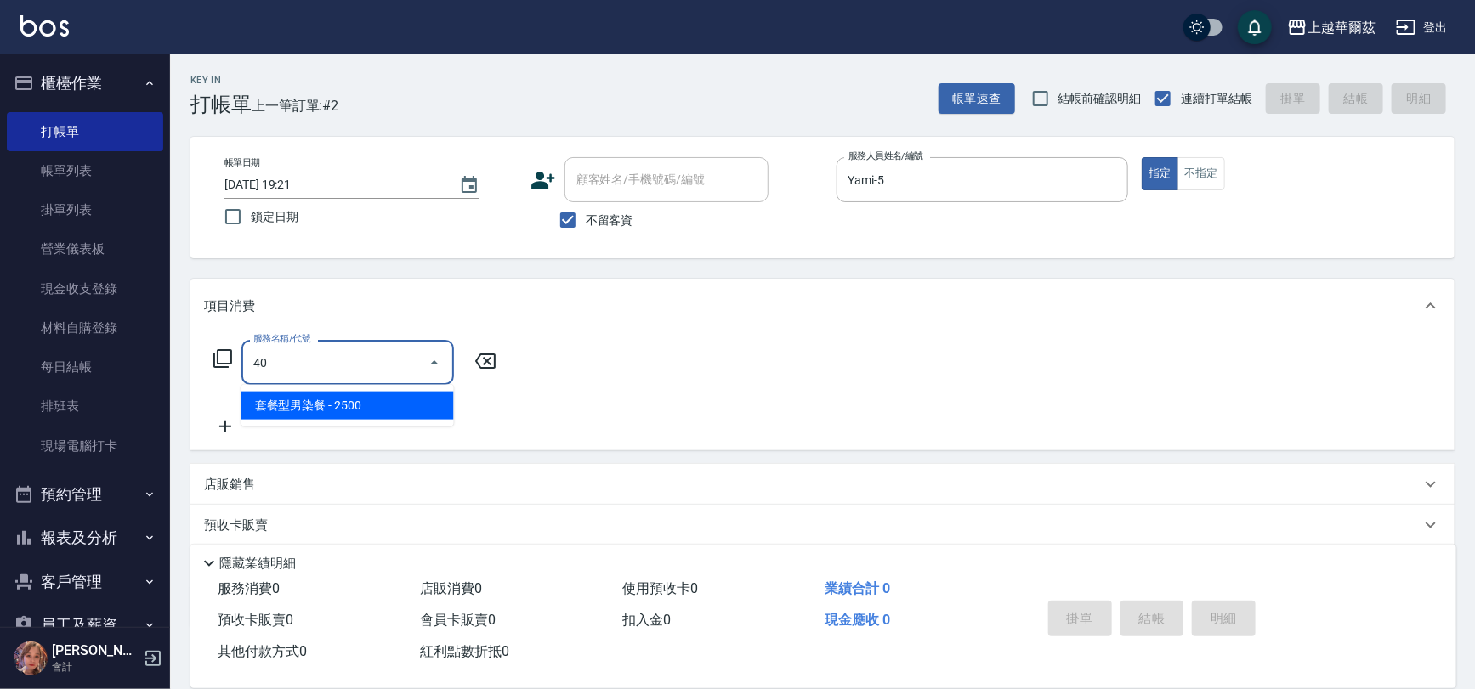
type input "4"
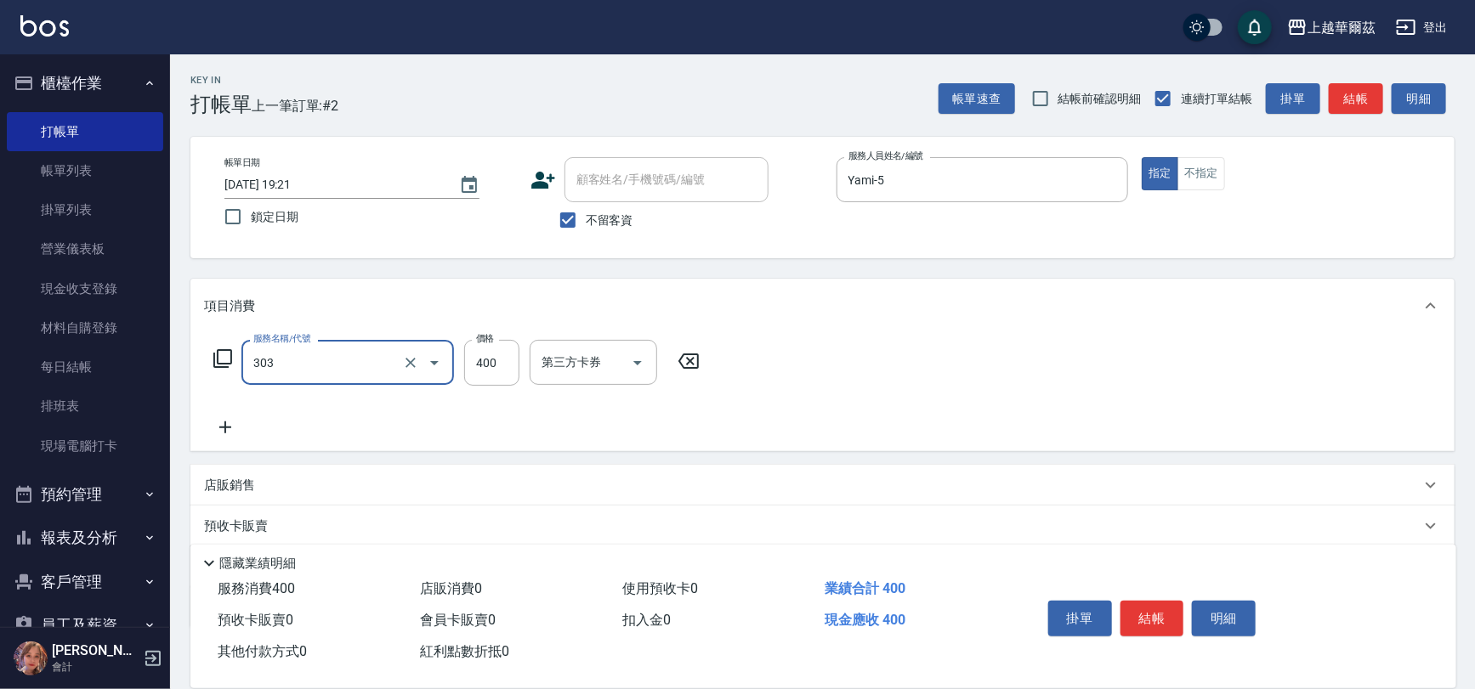
type input "剪髮400(303)"
type input "450"
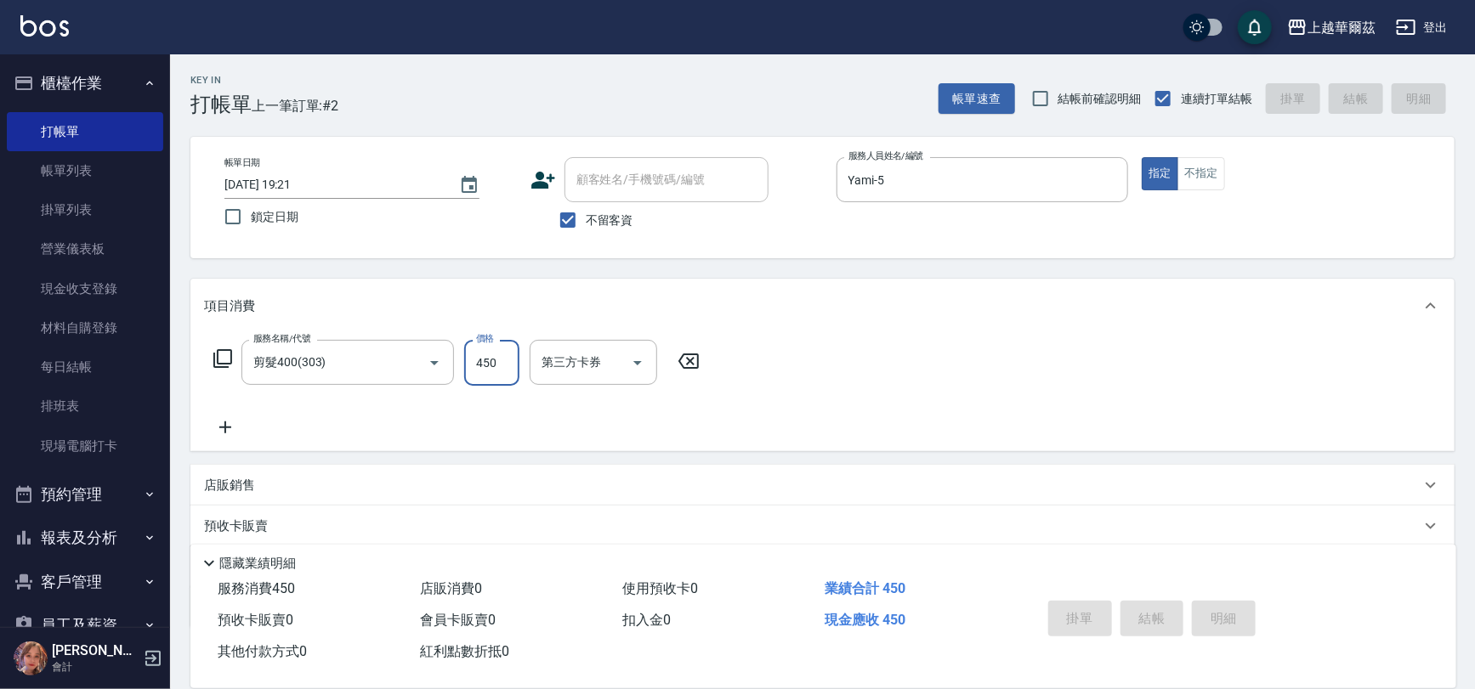
type input "[DATE] 19:22"
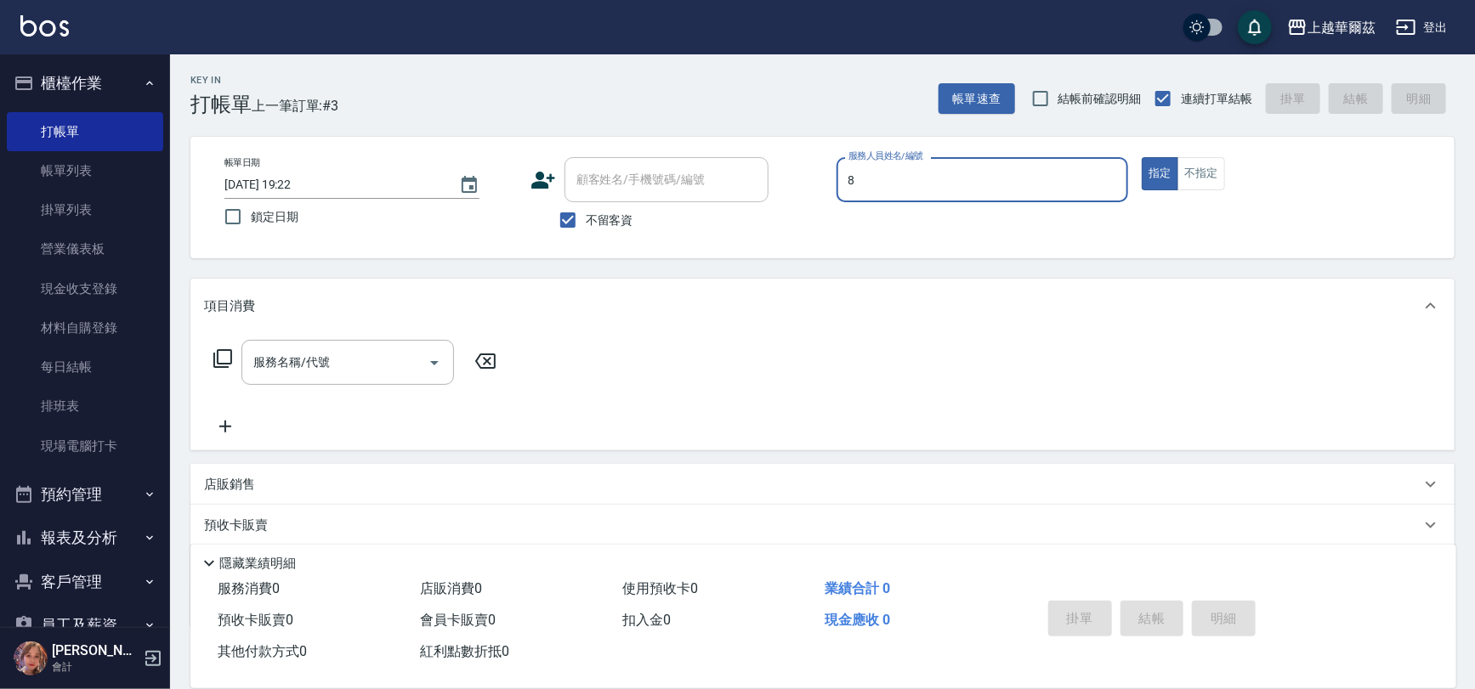
type input "[PERSON_NAME]-8"
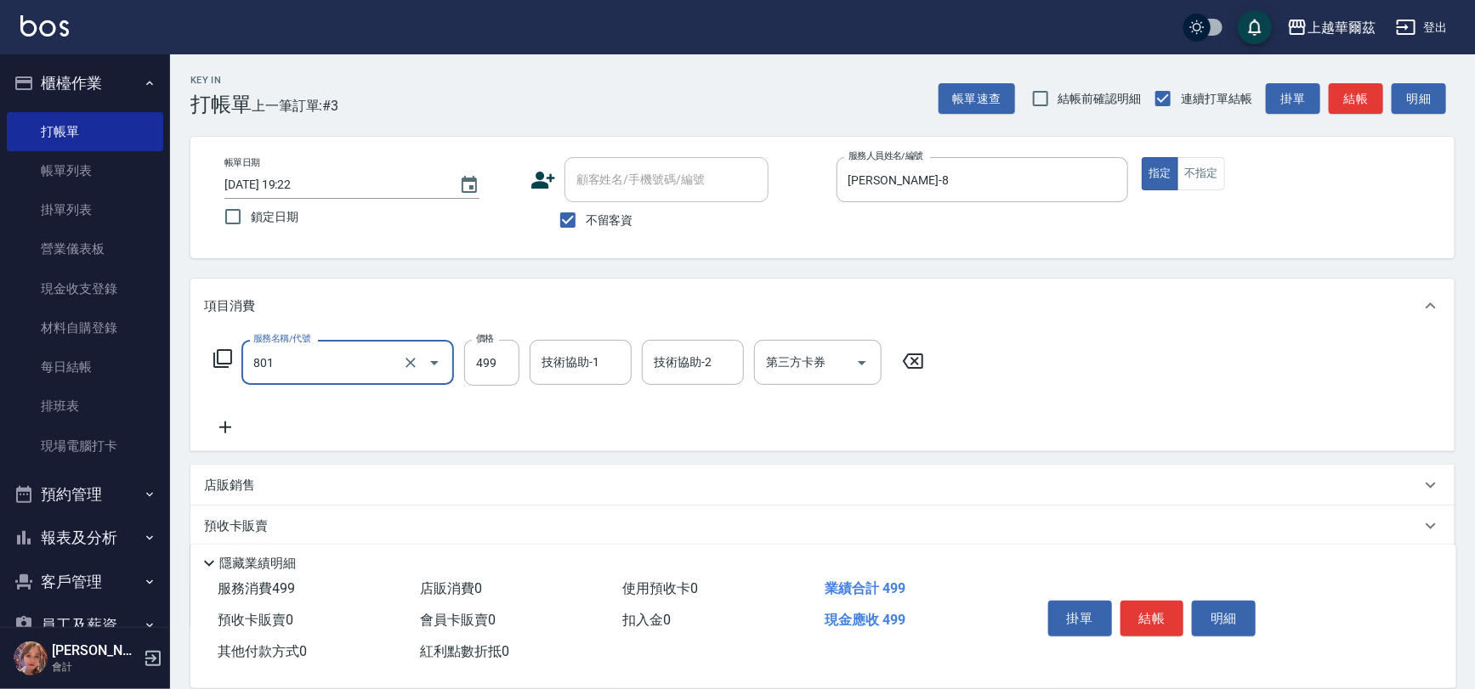
type input "舒壓洗499(801)"
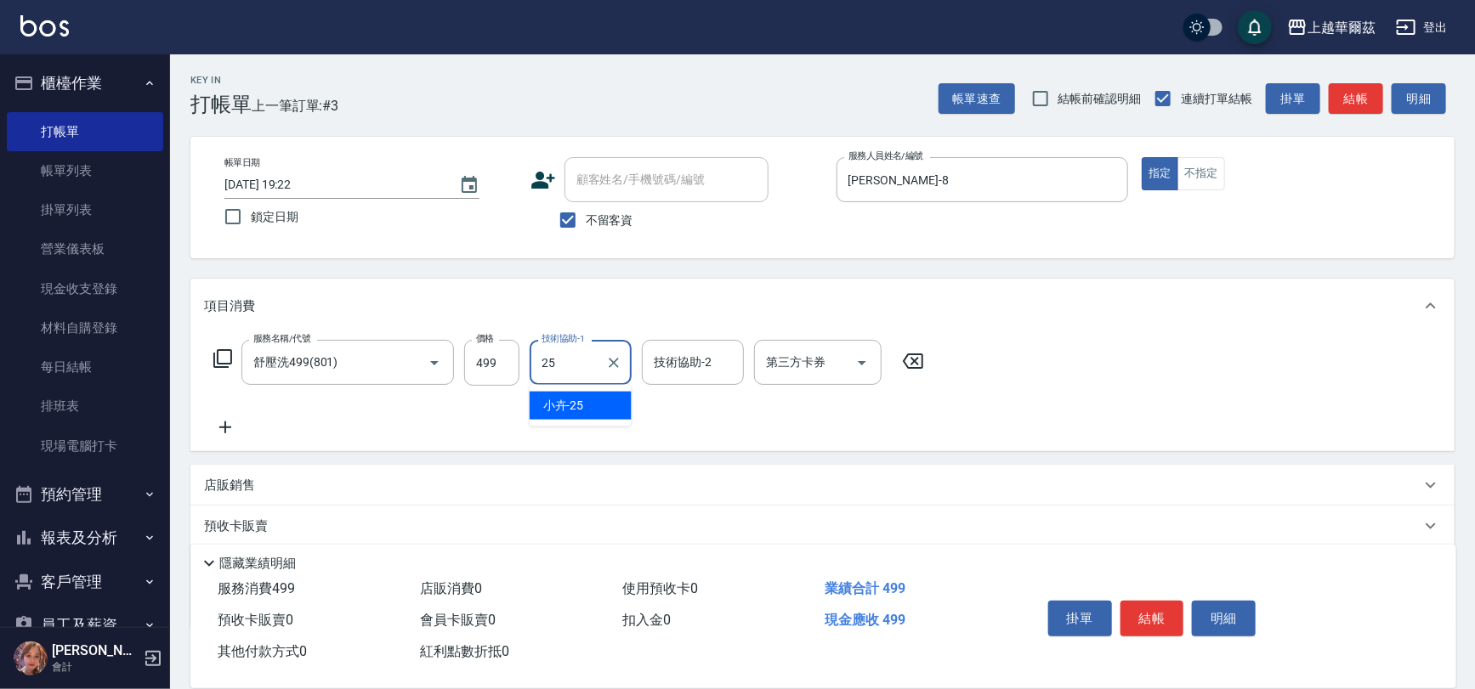
type input "小卉-25"
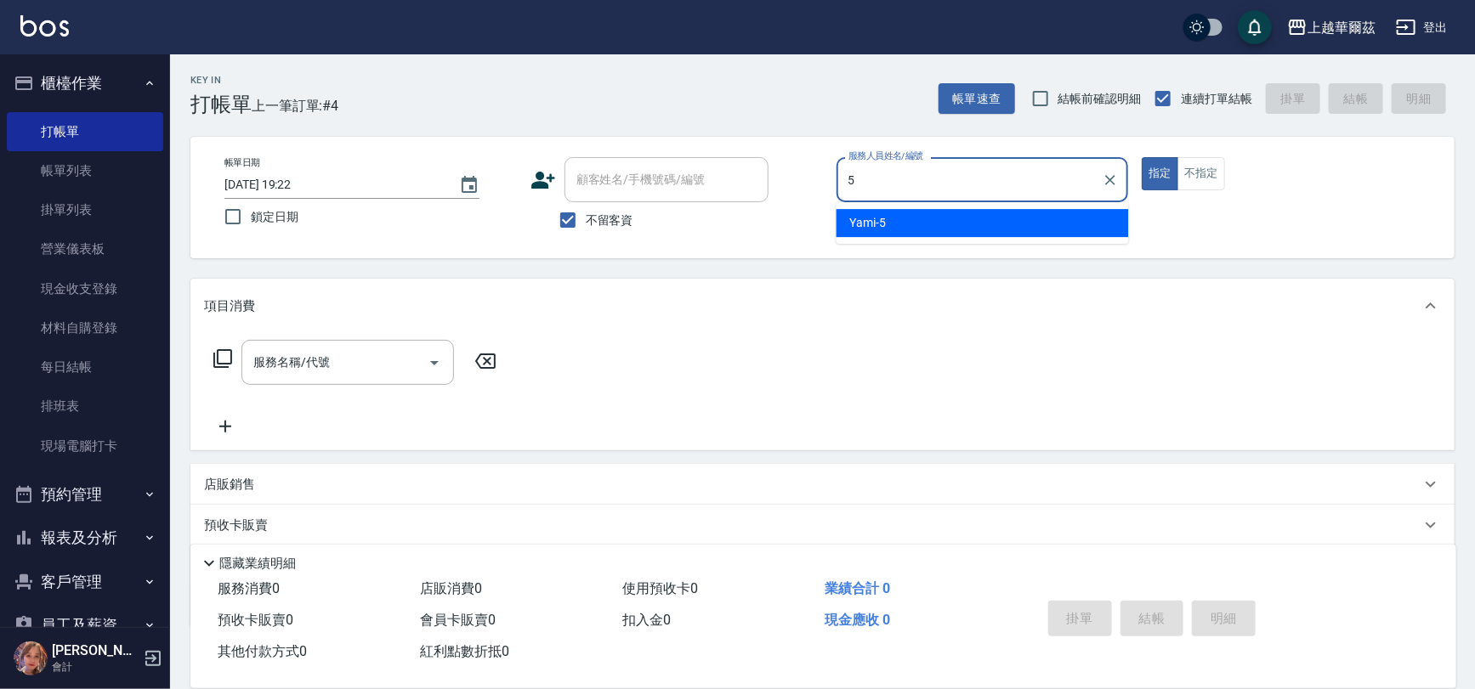
type input "Yami-5"
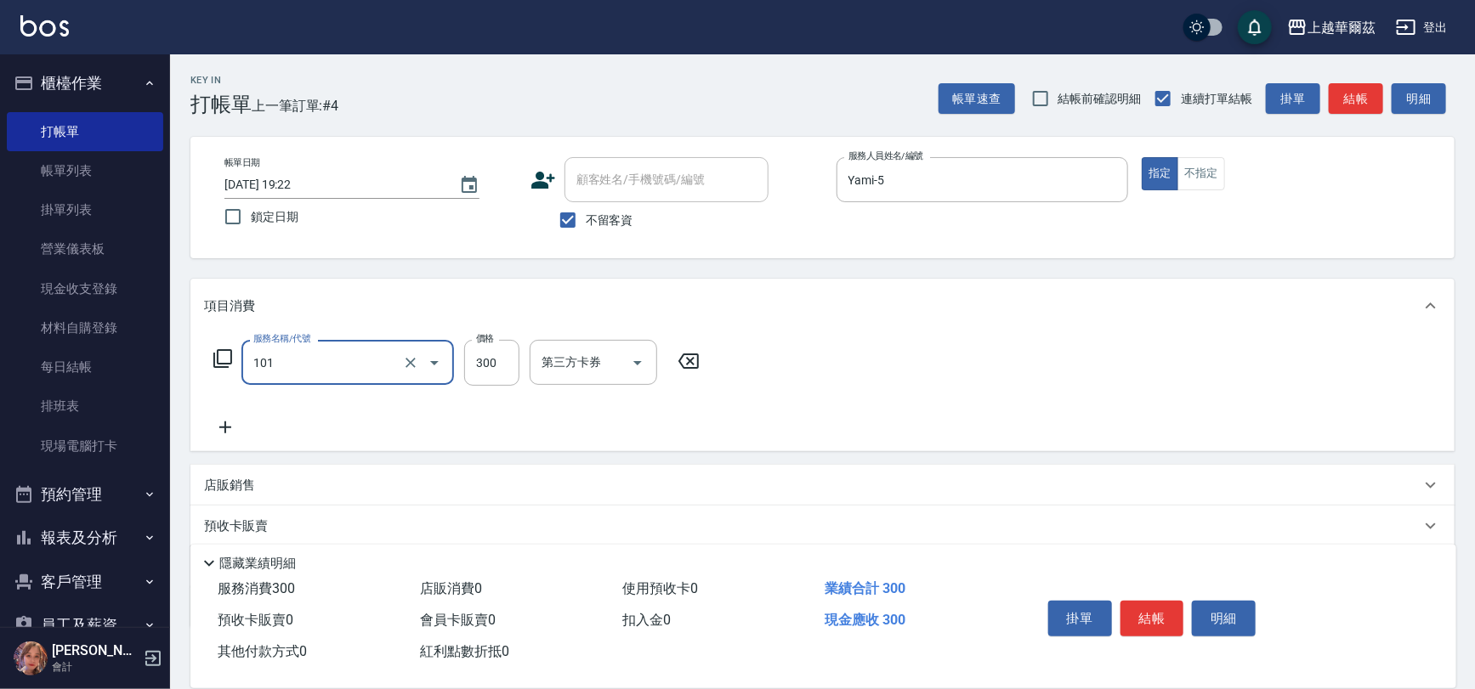
type input "洗髮300(101)"
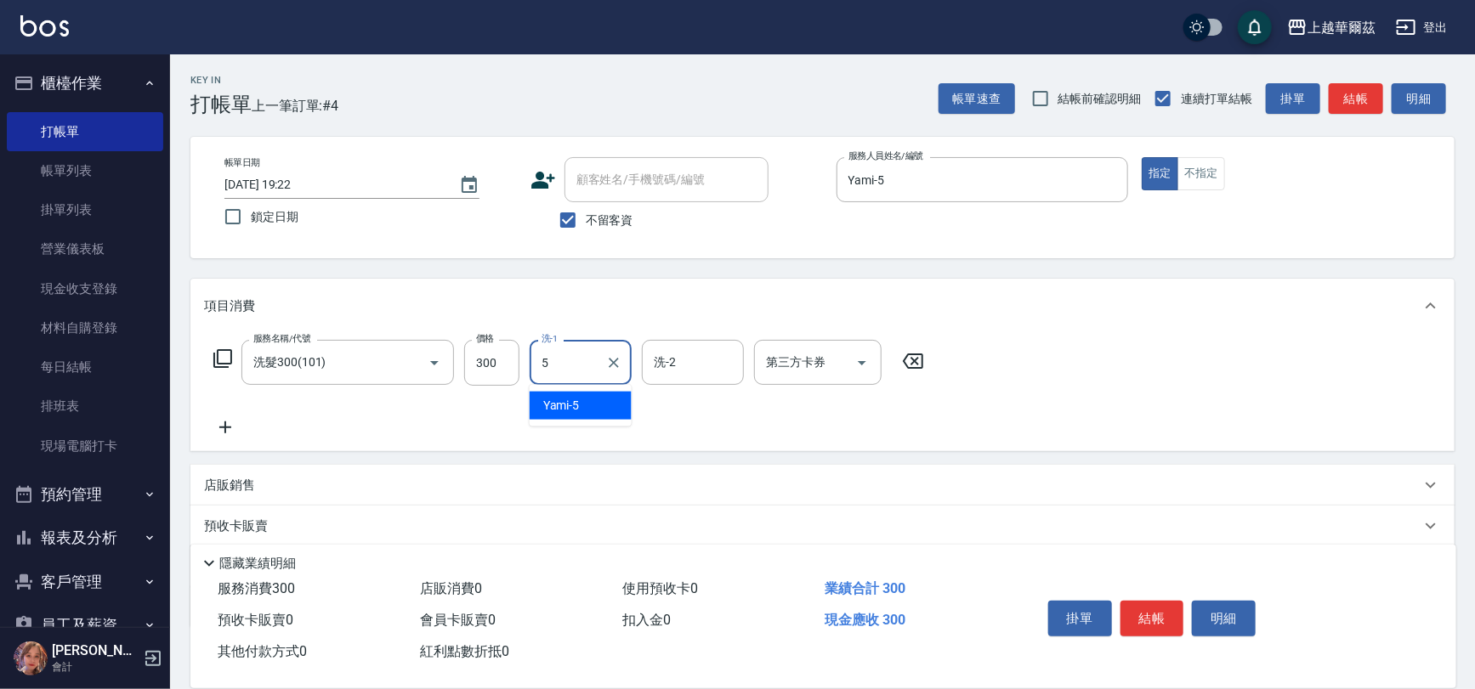
type input "Yami-5"
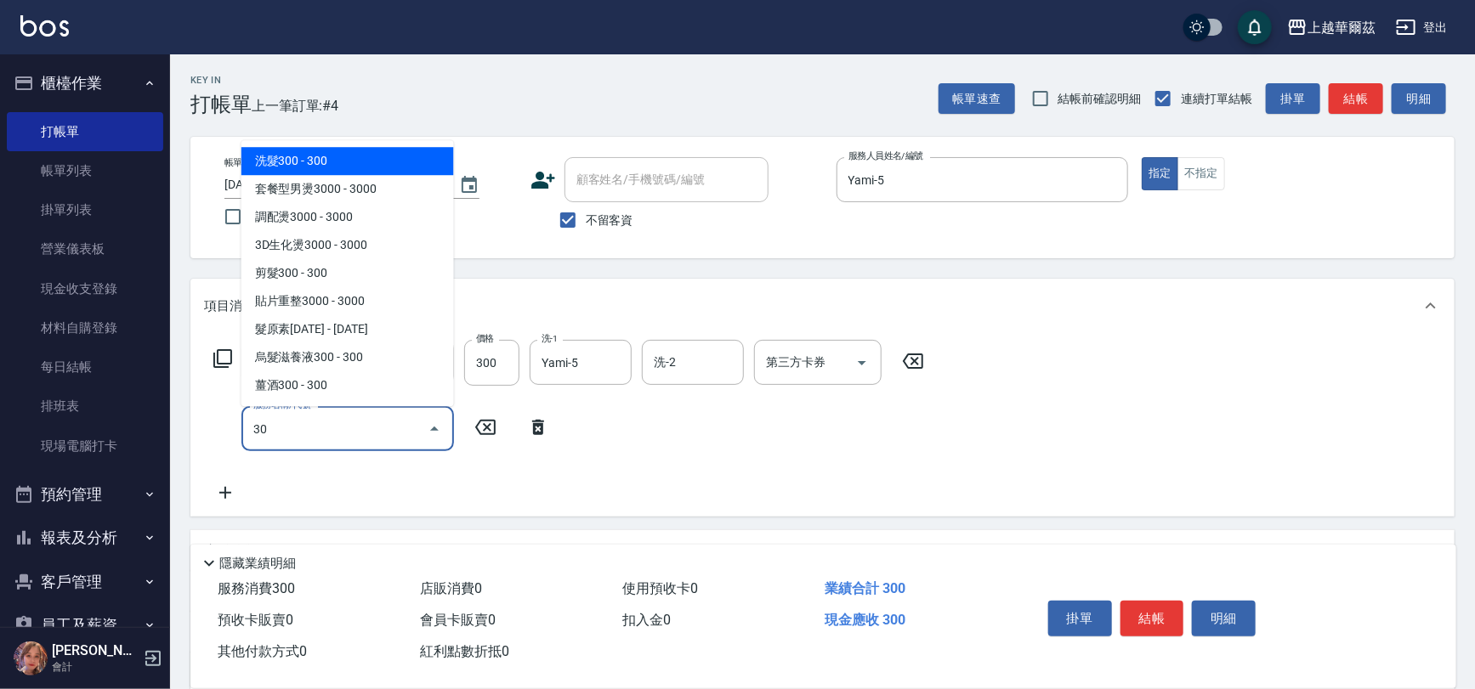
type input "304"
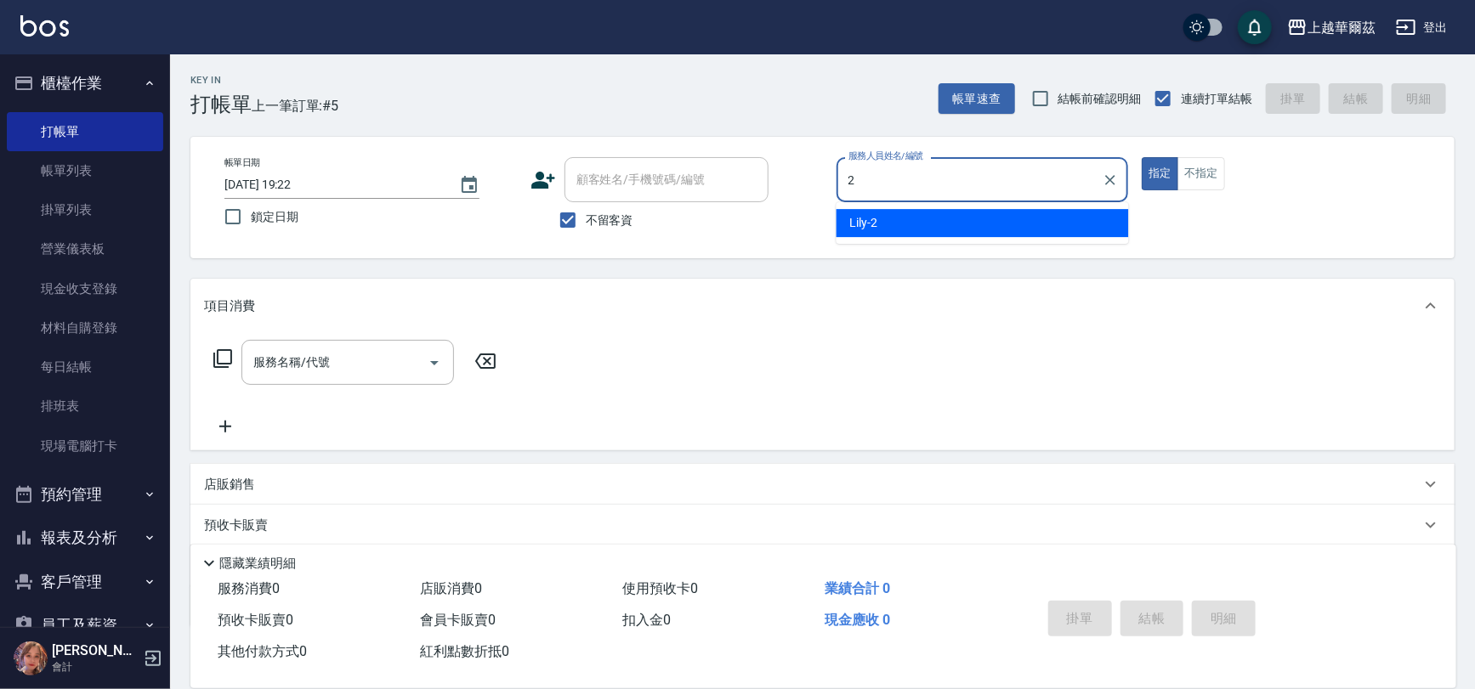
type input "Lily-2"
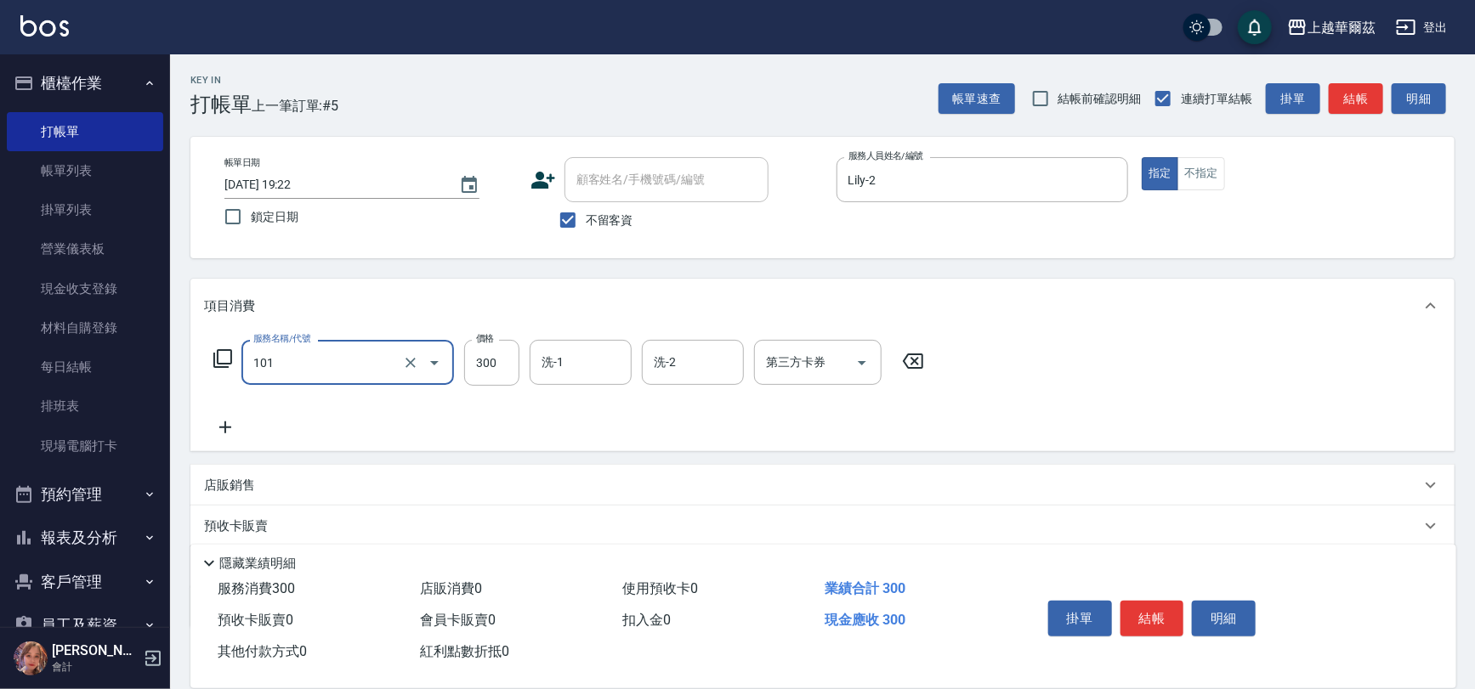
type input "洗髮300(101)"
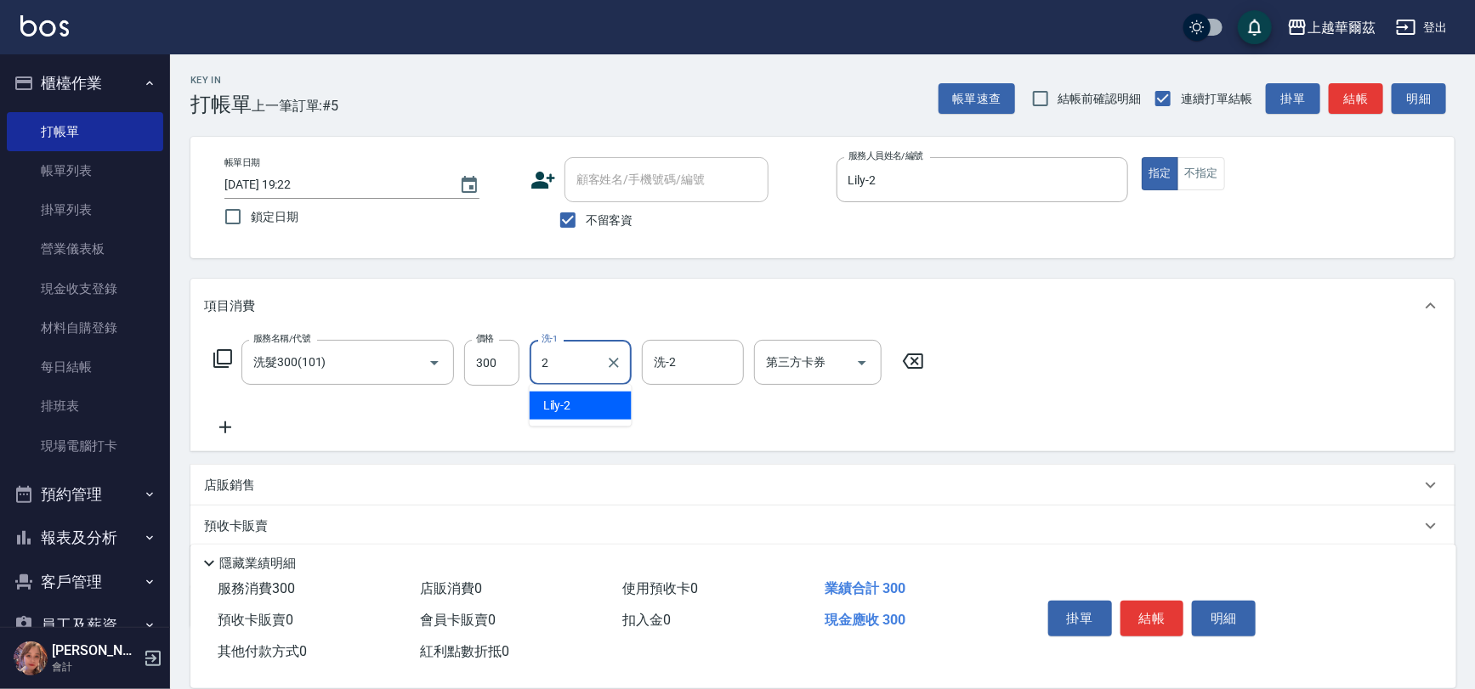
type input "Lily-2"
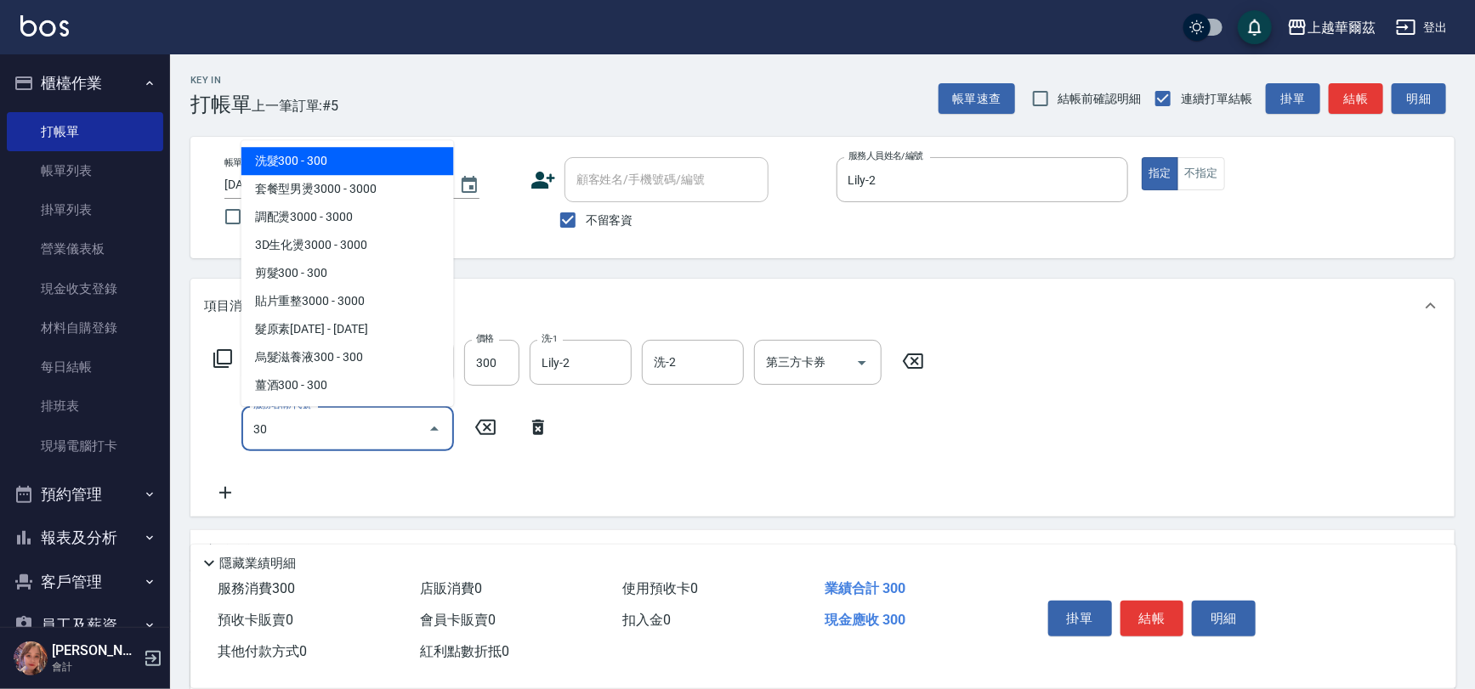
type input "305"
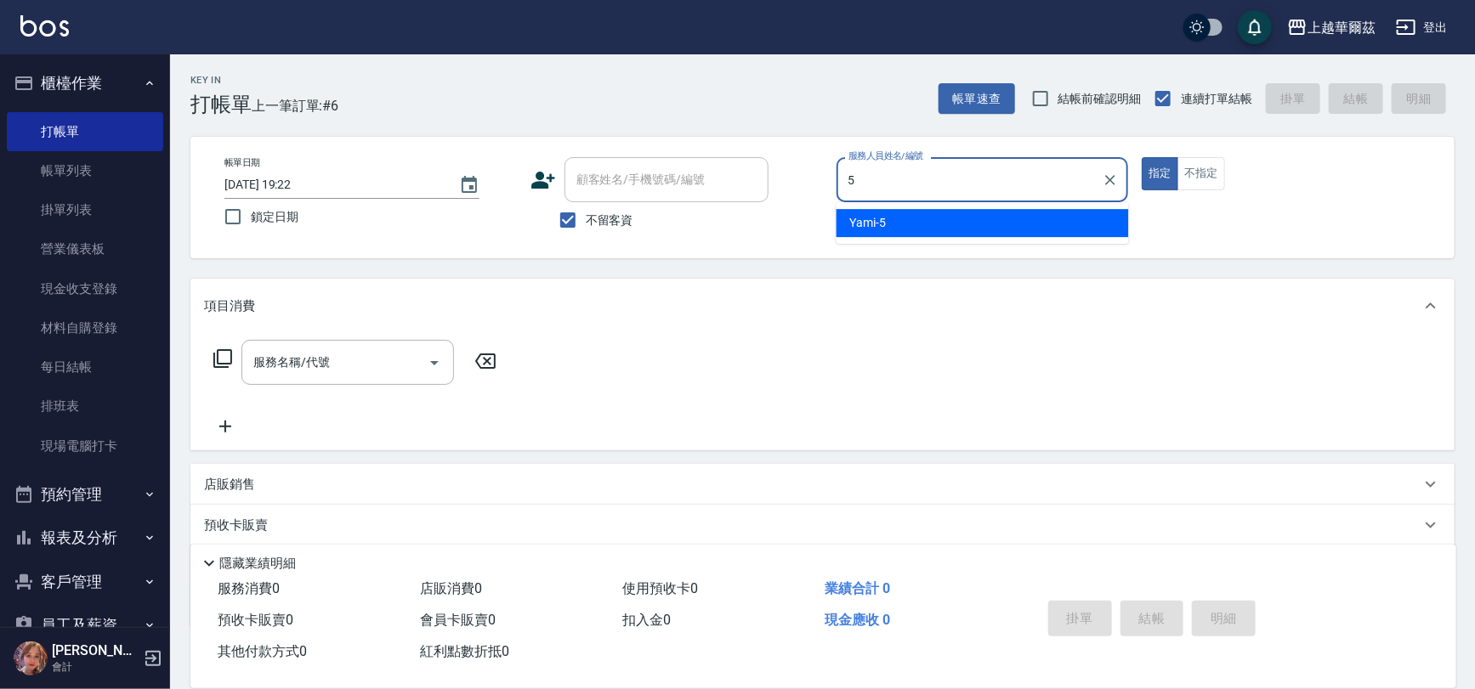
type input "Yami-5"
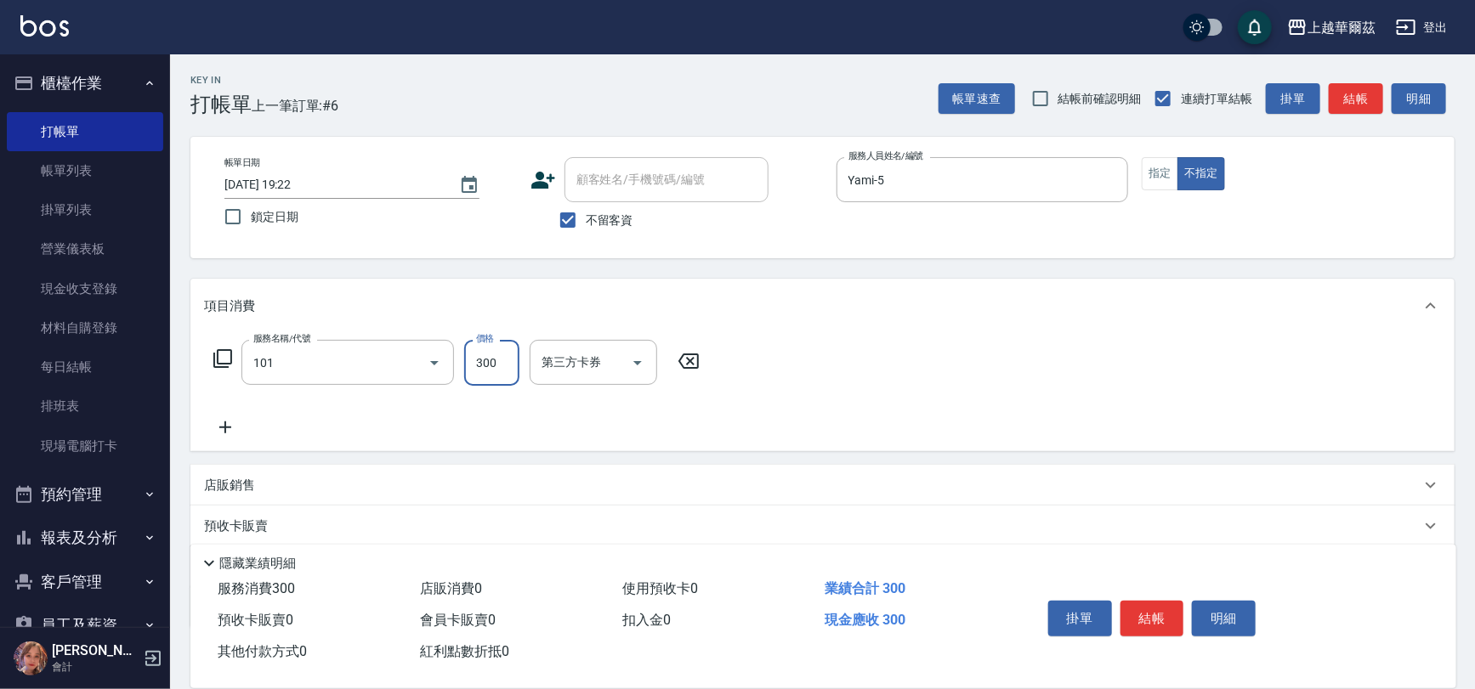
type input "洗髮300(101)"
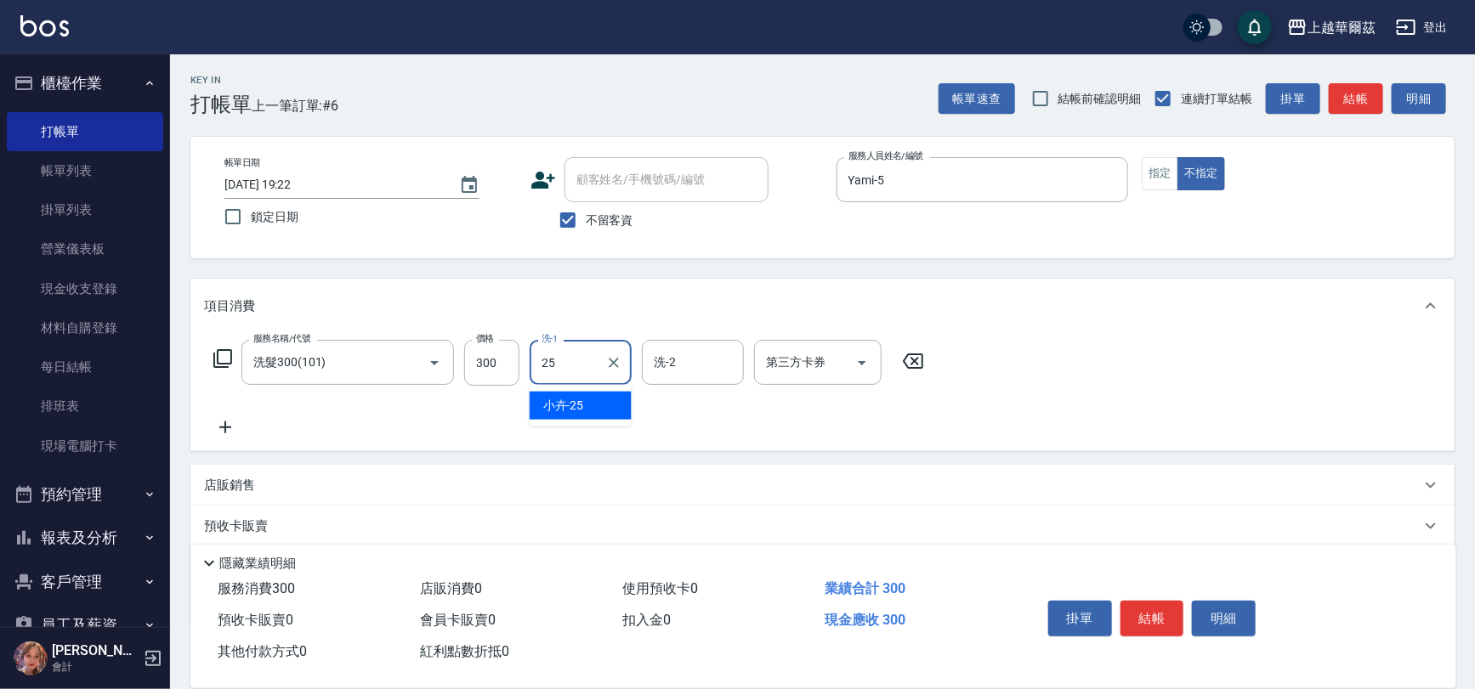
type input "小卉-25"
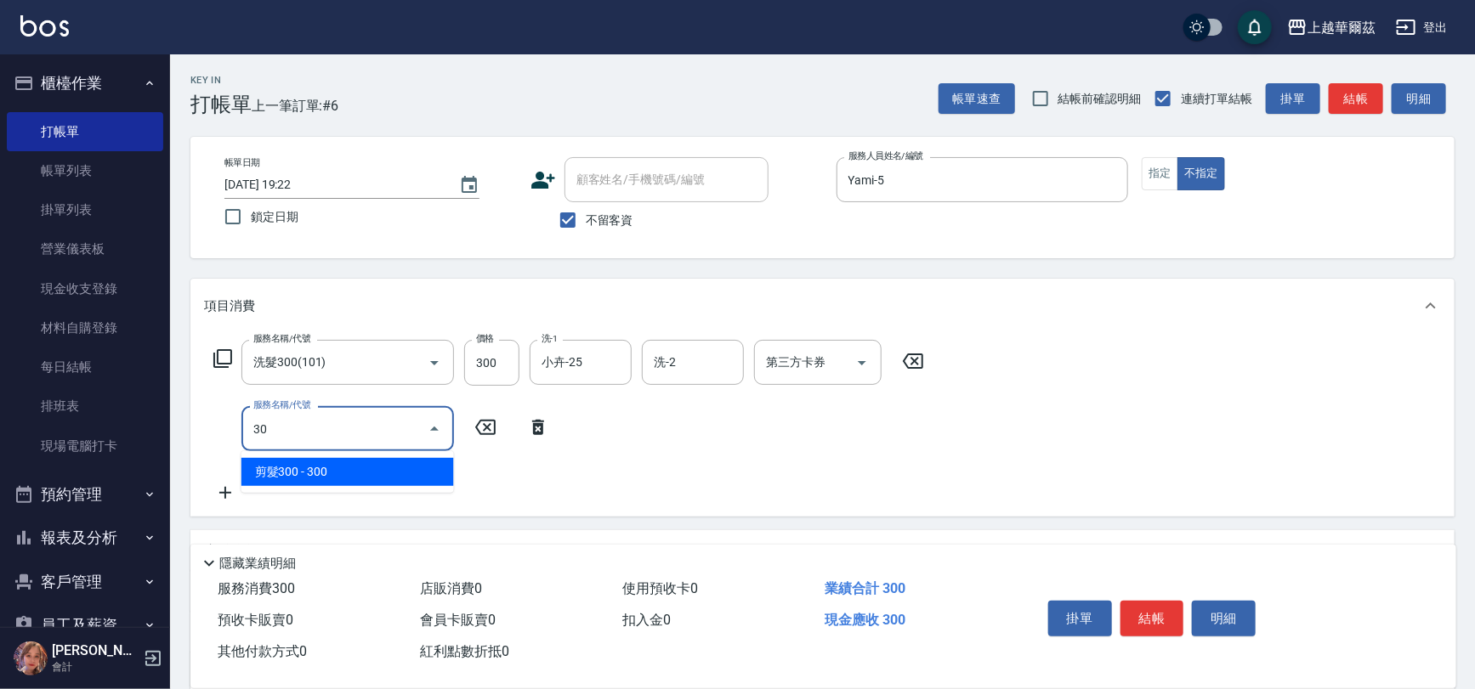
type input "305"
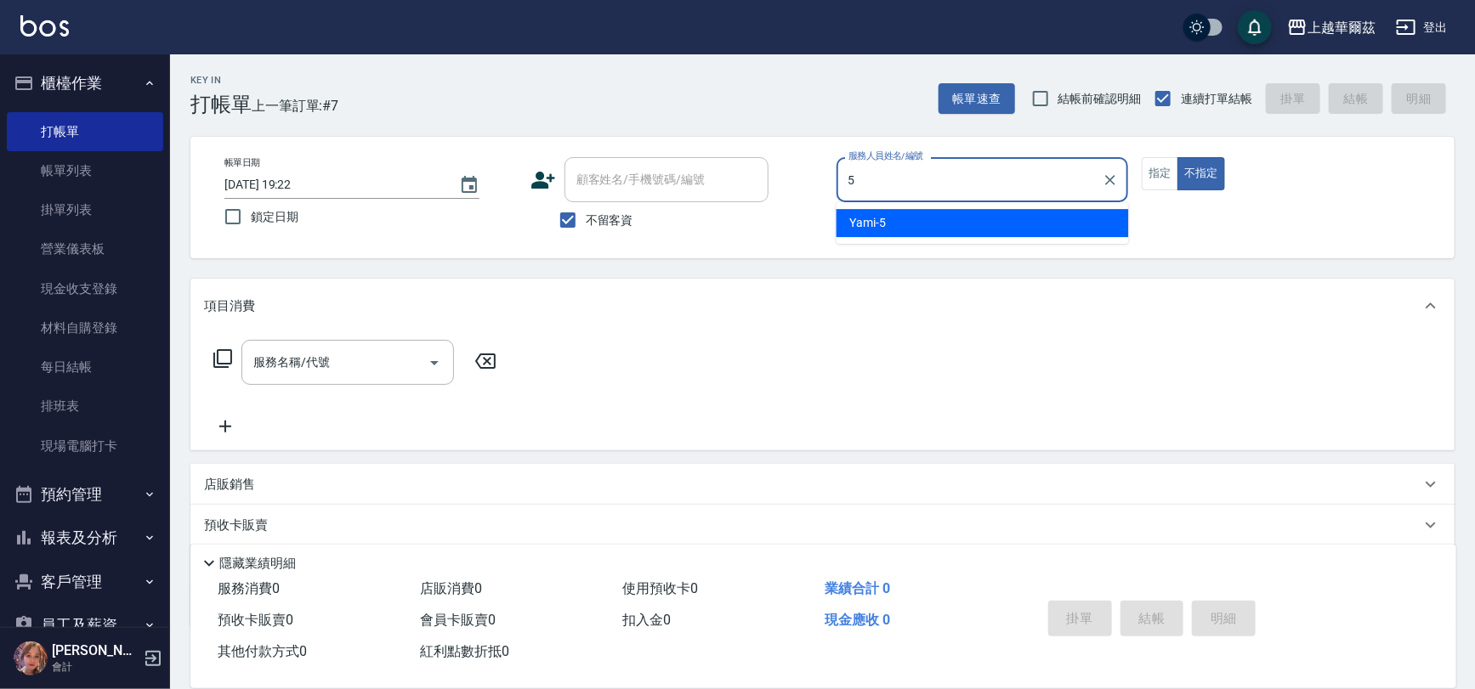
type input "Yami-5"
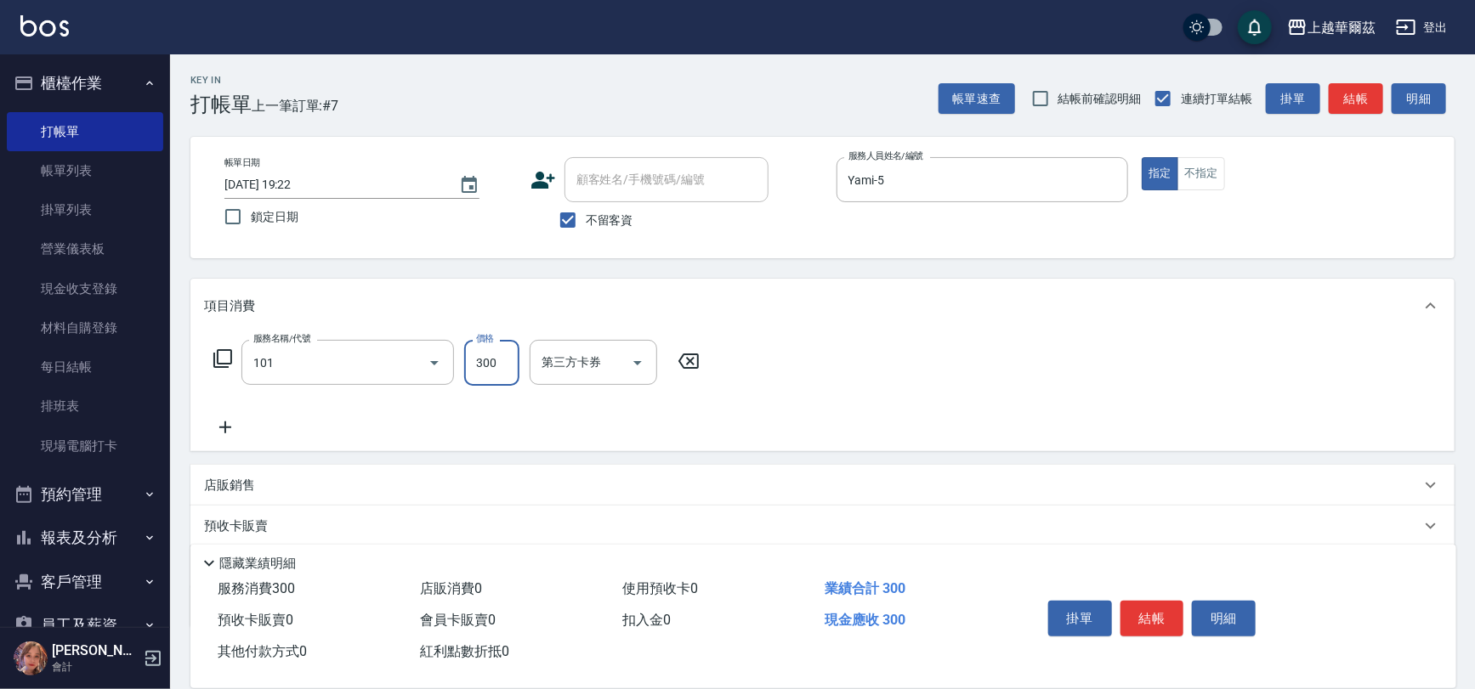
type input "洗髮300(101)"
type input "Yami-5"
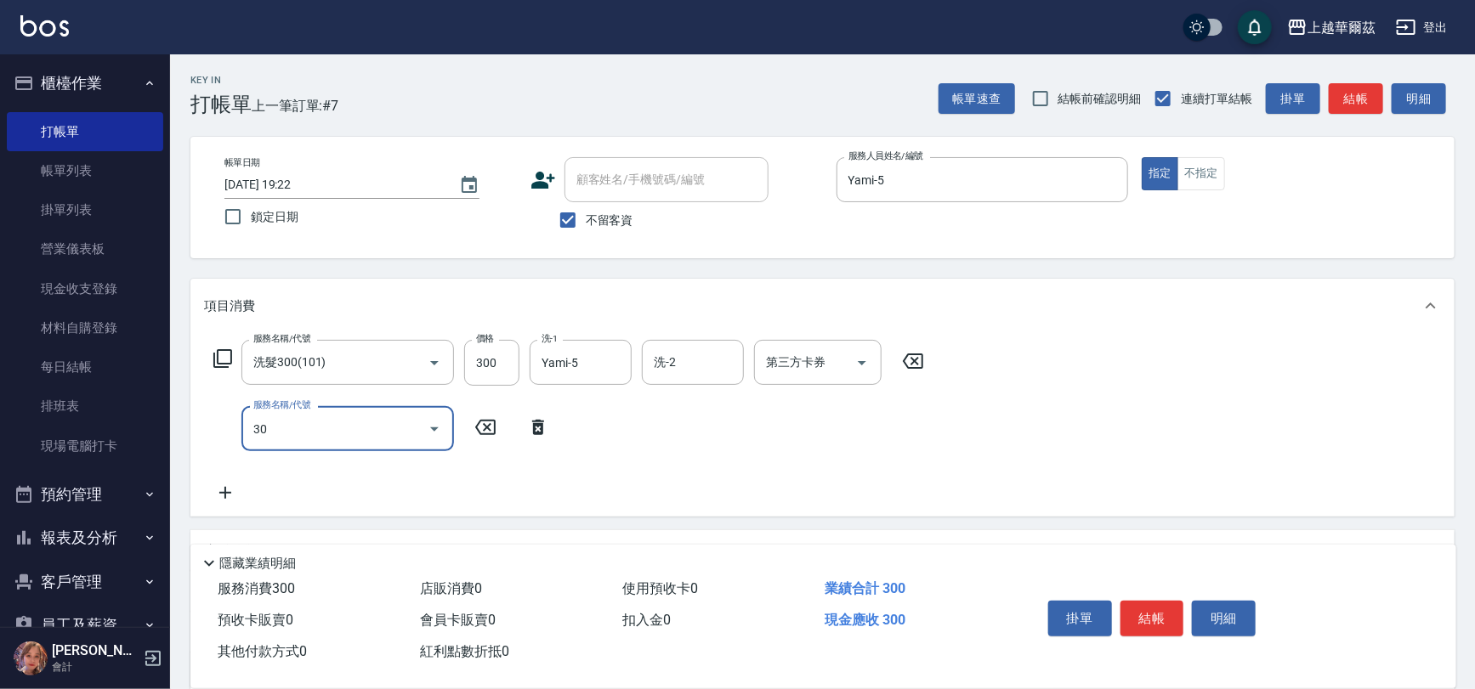
type input "304"
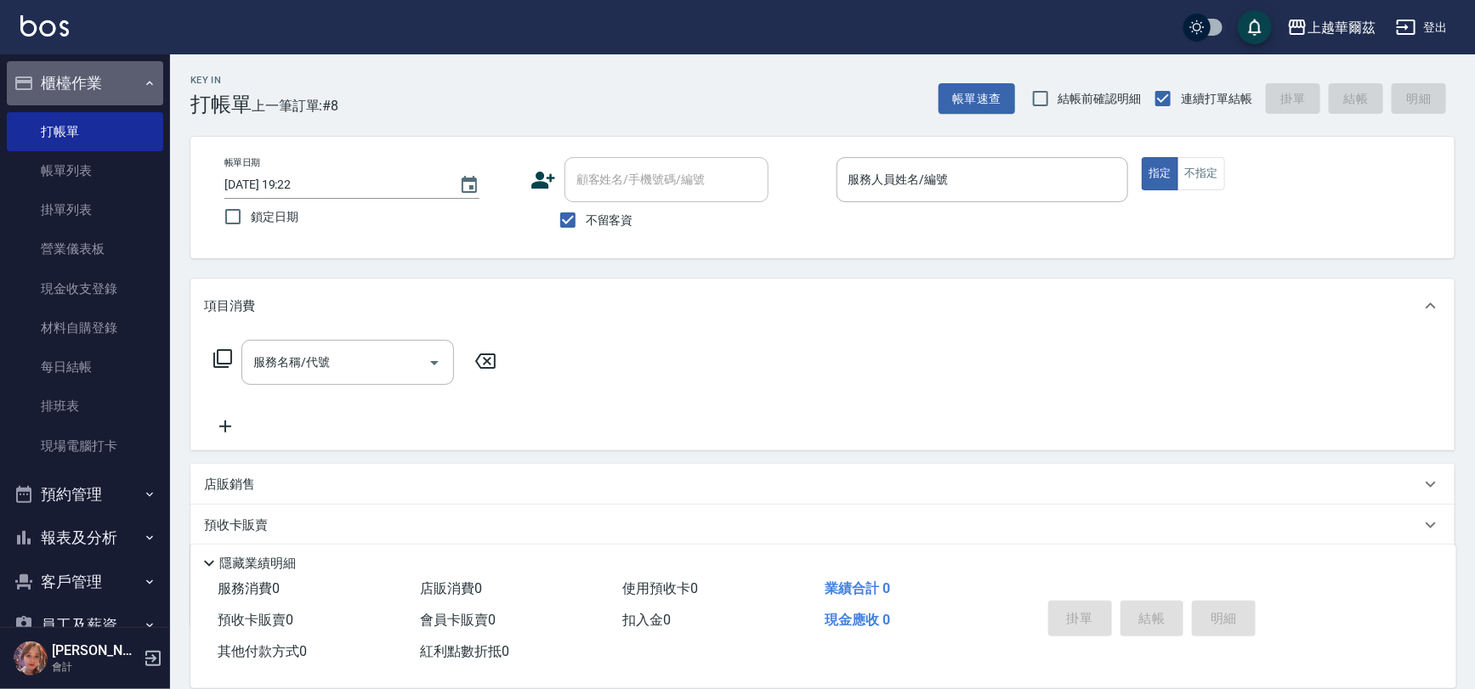
click at [101, 91] on button "櫃檯作業" at bounding box center [85, 83] width 156 height 44
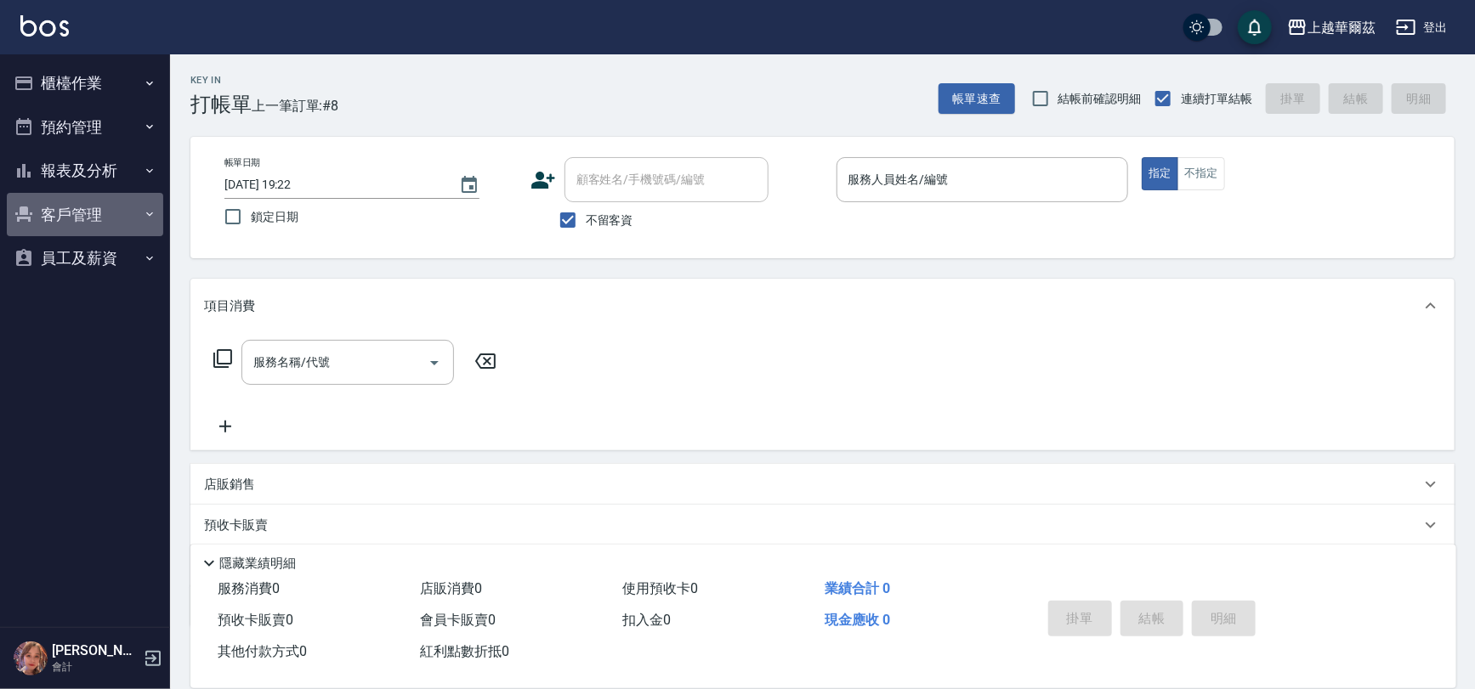
click at [97, 225] on button "客戶管理" at bounding box center [85, 215] width 156 height 44
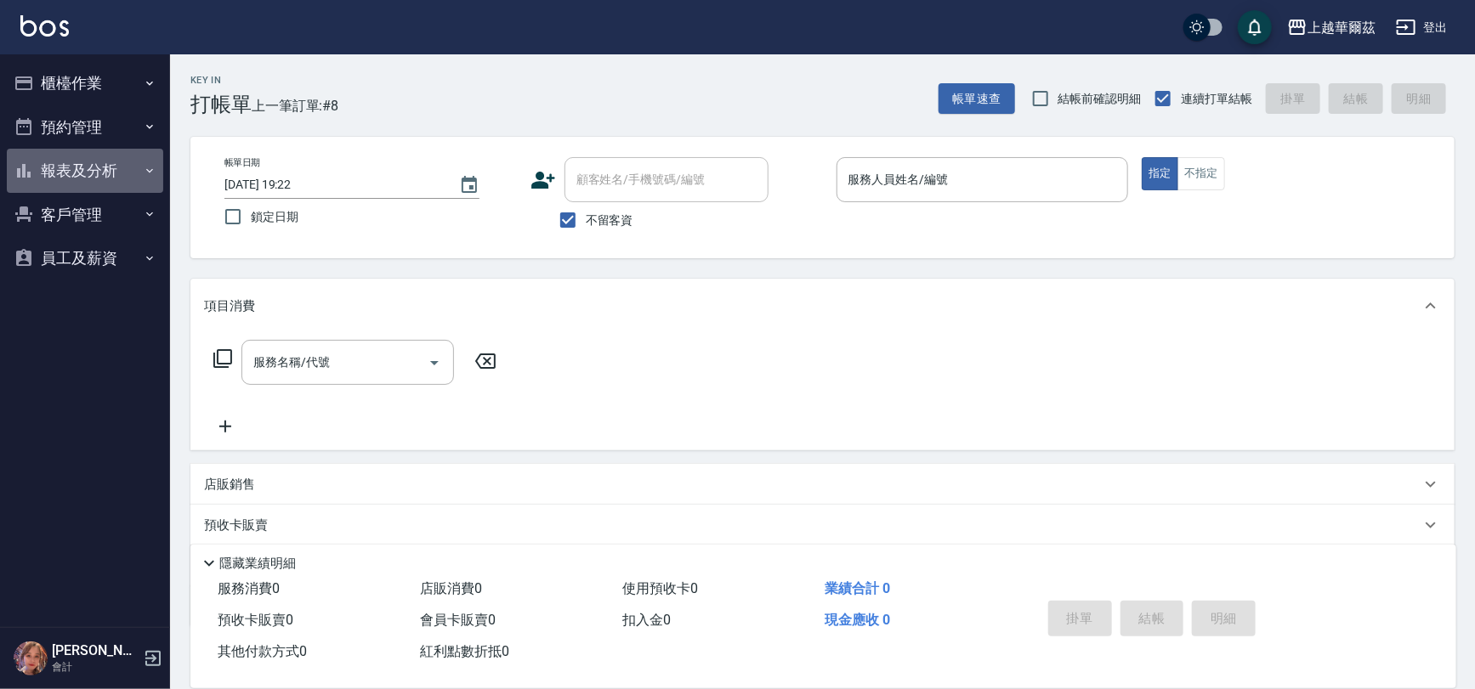
click at [96, 179] on button "報表及分析" at bounding box center [85, 171] width 156 height 44
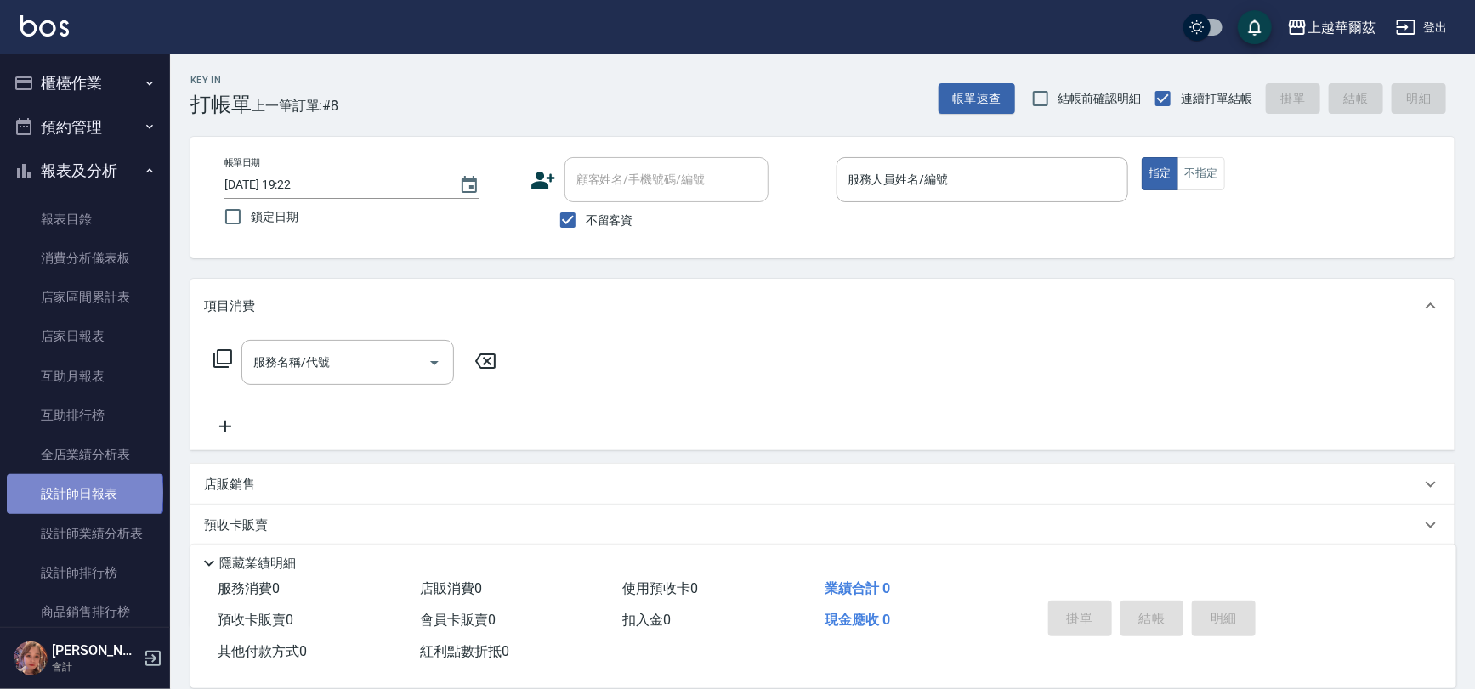
click at [83, 493] on link "設計師日報表" at bounding box center [85, 493] width 156 height 39
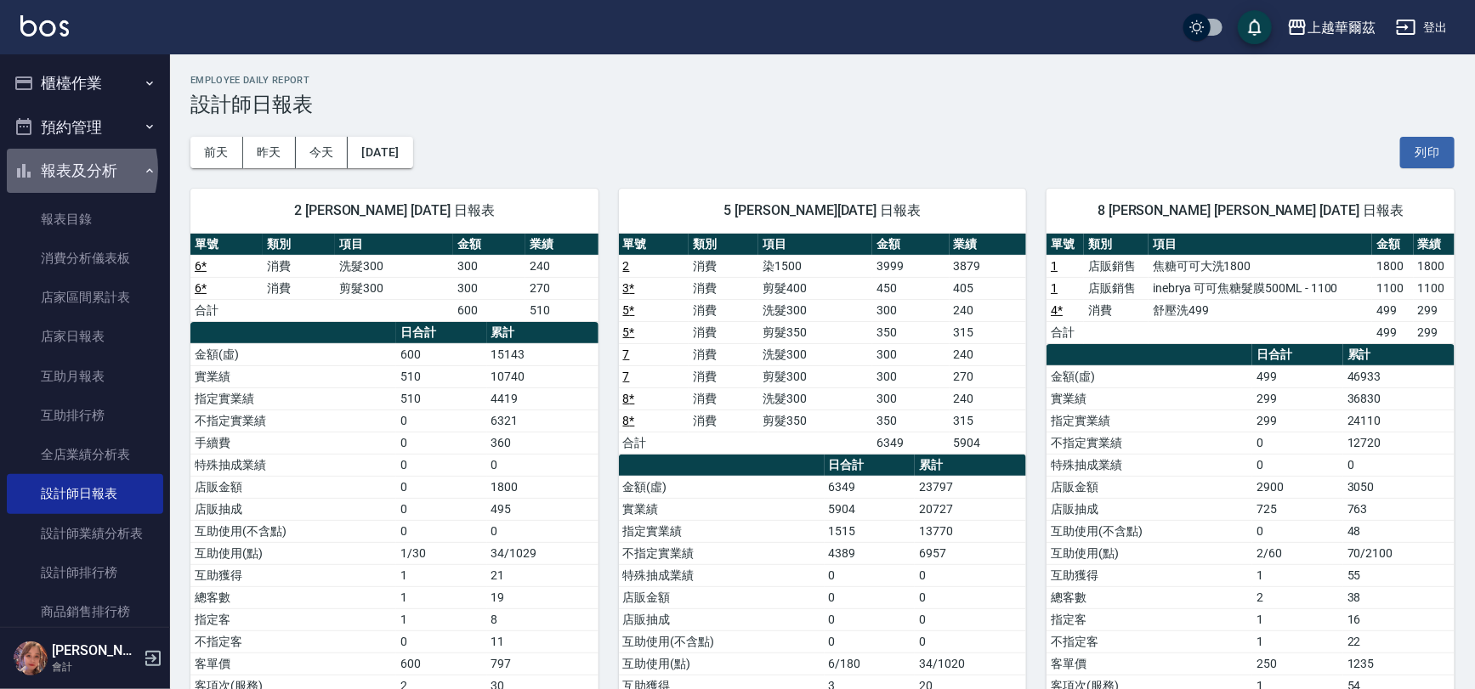
click at [59, 169] on button "報表及分析" at bounding box center [85, 171] width 156 height 44
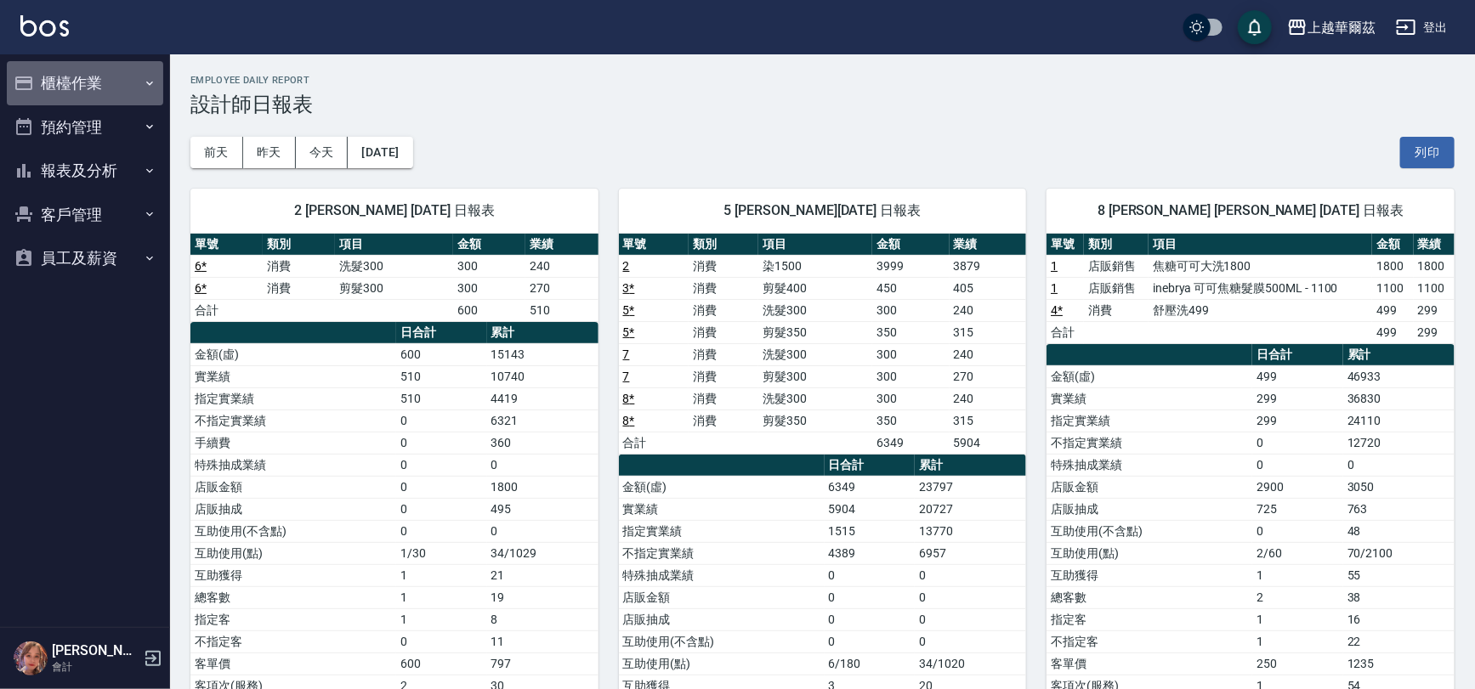
click at [57, 69] on button "櫃檯作業" at bounding box center [85, 83] width 156 height 44
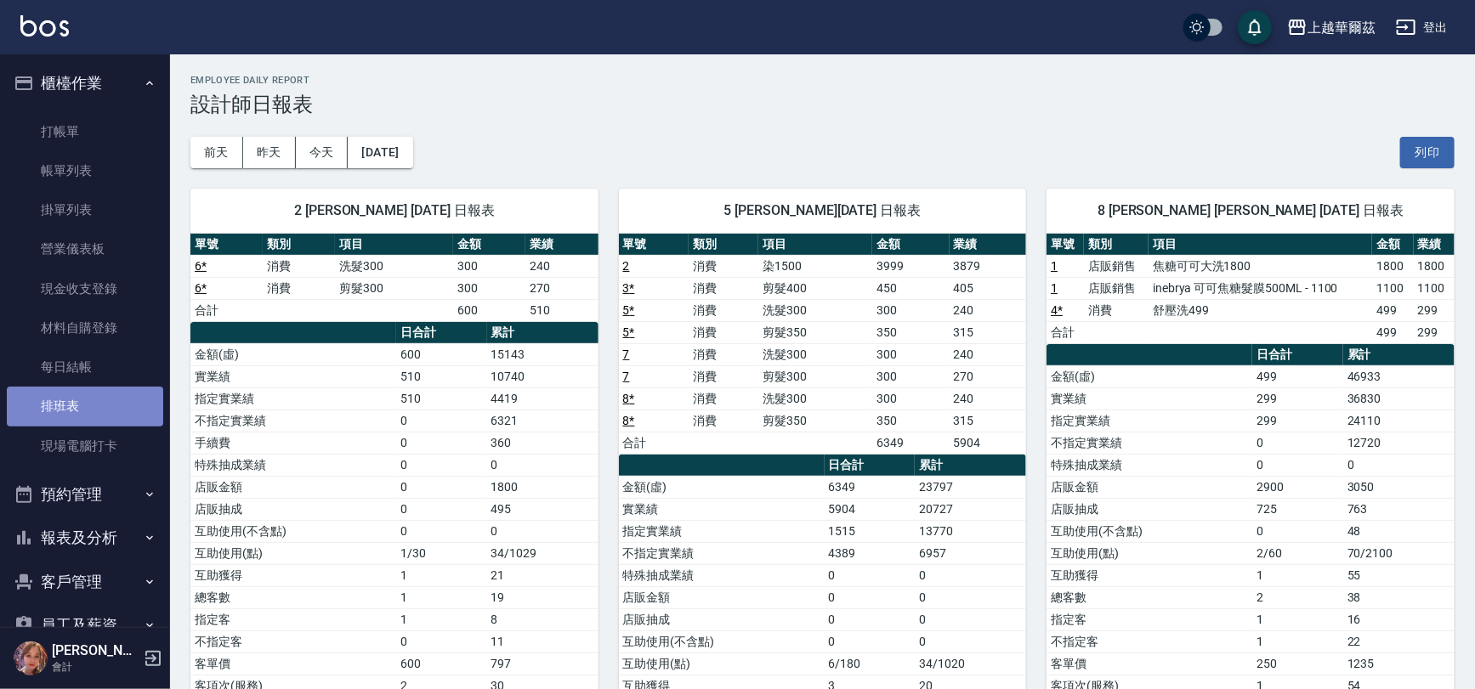
click at [87, 399] on link "排班表" at bounding box center [85, 406] width 156 height 39
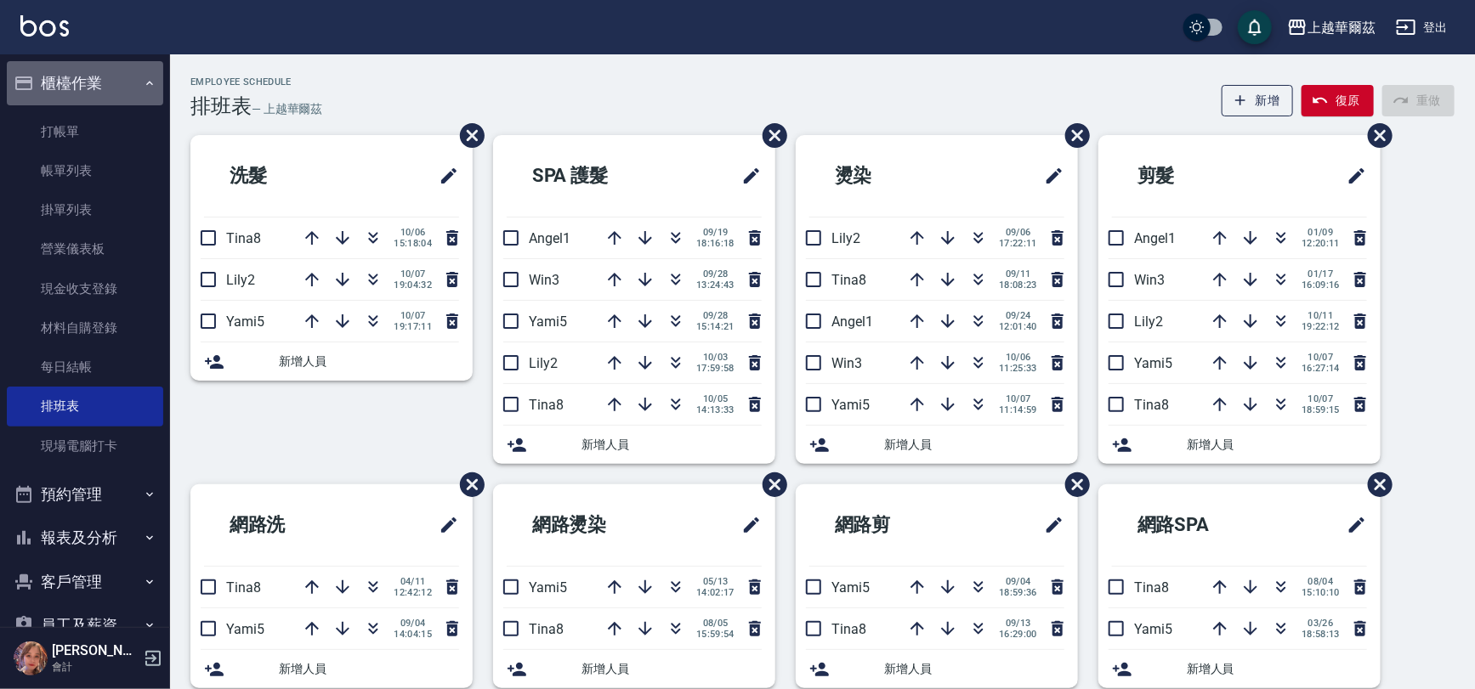
click at [90, 83] on button "櫃檯作業" at bounding box center [85, 83] width 156 height 44
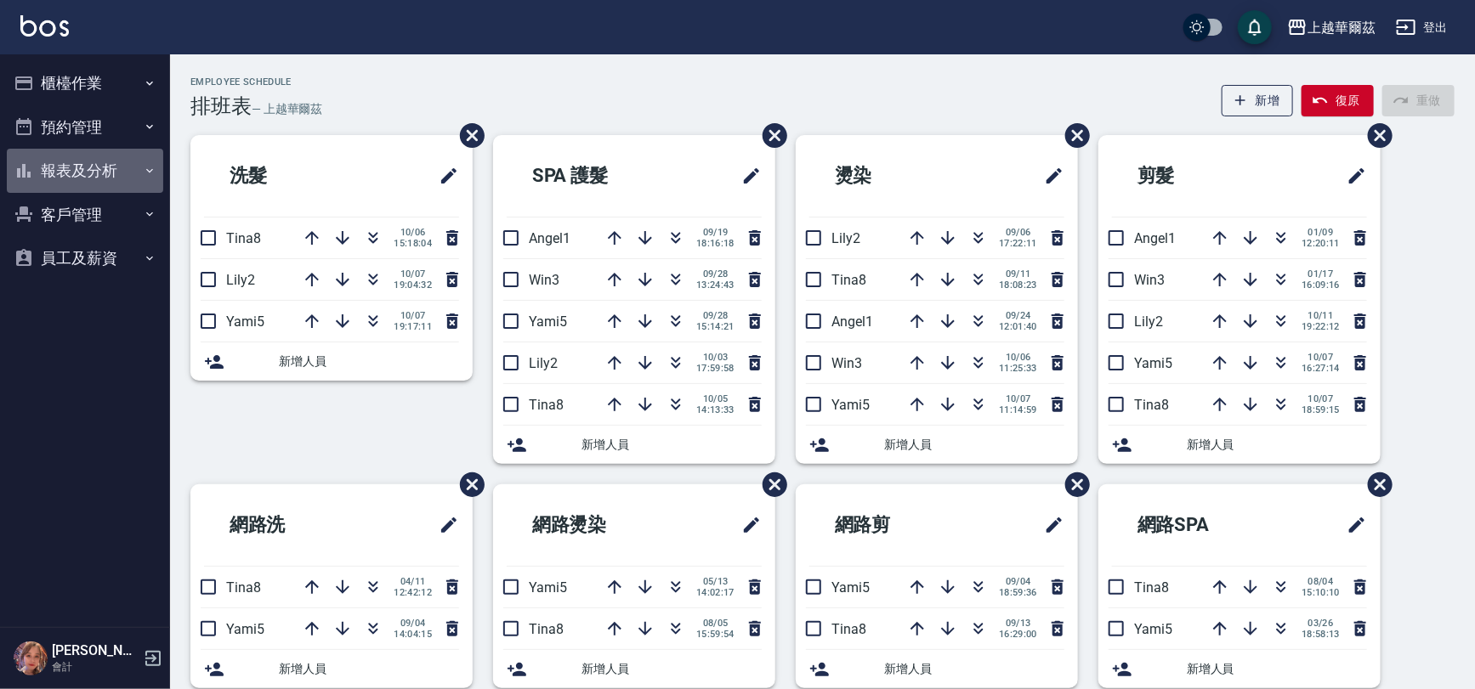
click at [88, 167] on button "報表及分析" at bounding box center [85, 171] width 156 height 44
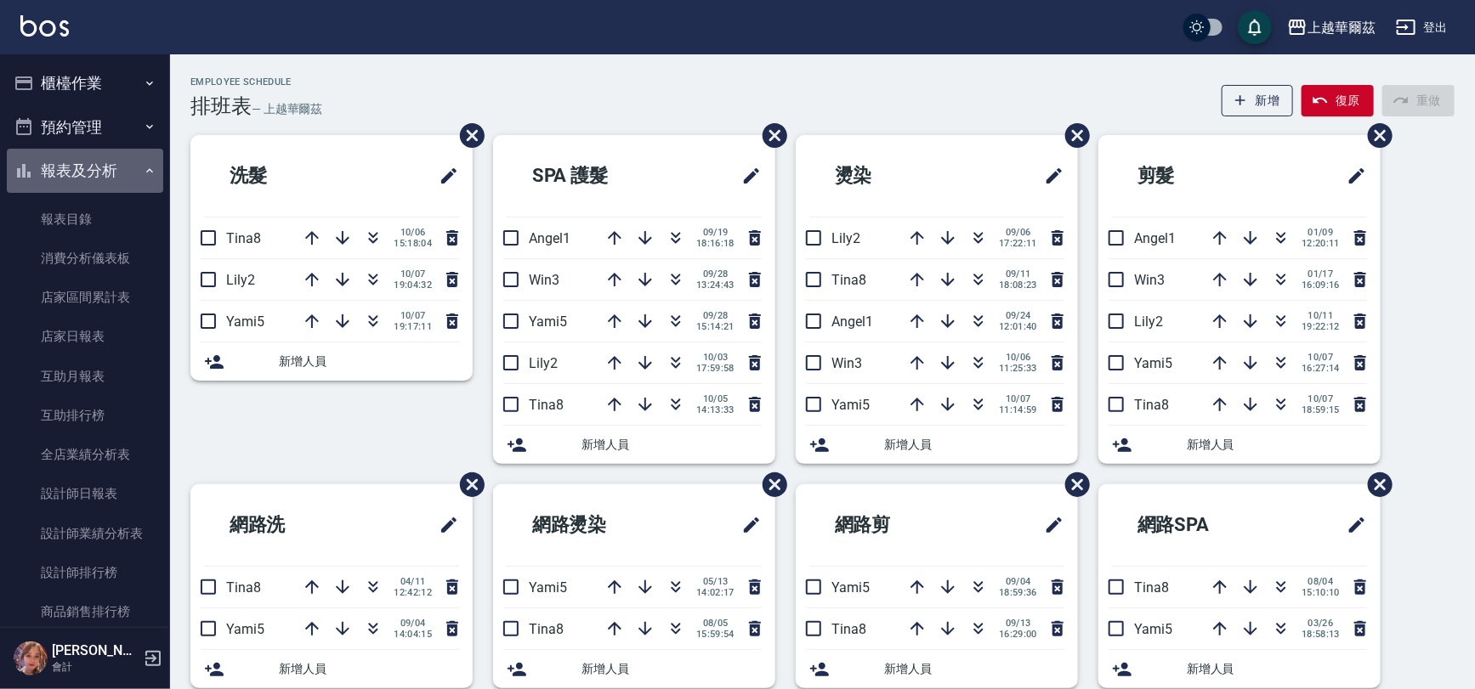
click at [103, 172] on button "報表及分析" at bounding box center [85, 171] width 156 height 44
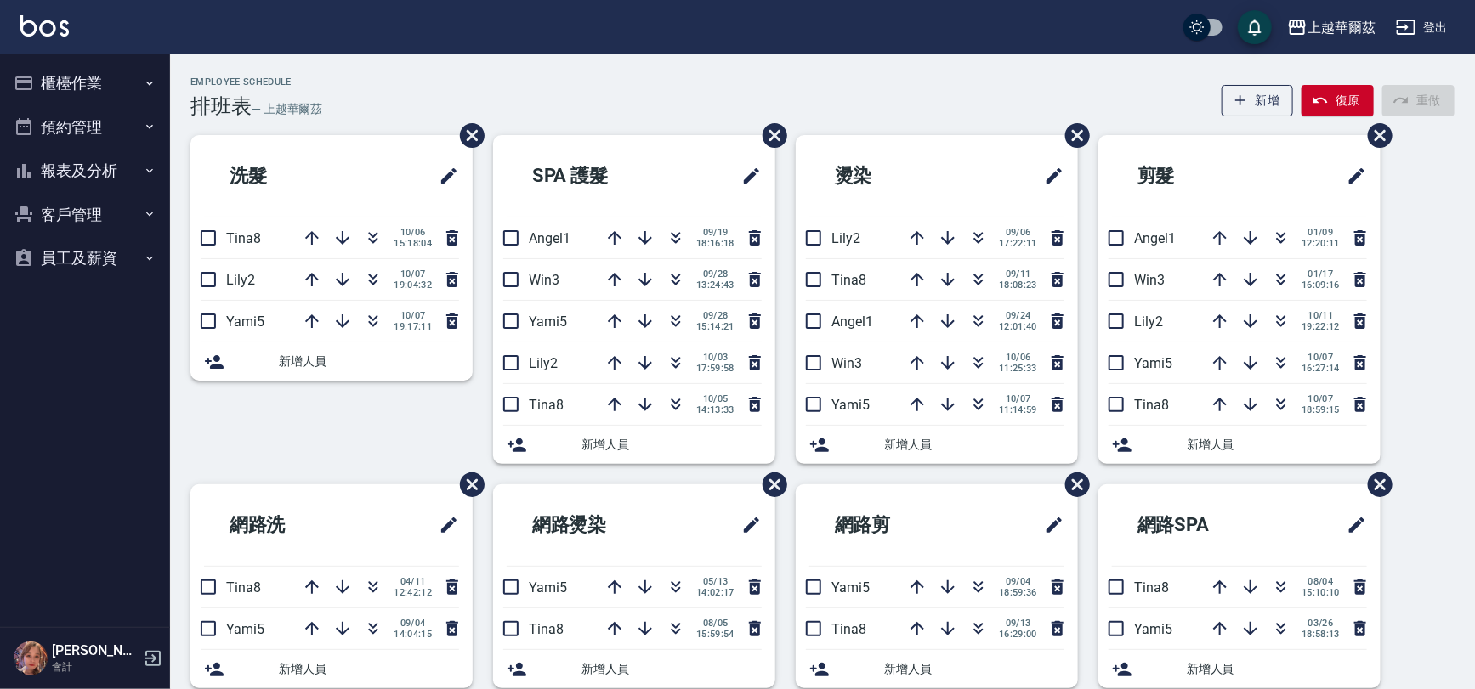
click at [85, 89] on button "櫃檯作業" at bounding box center [85, 83] width 156 height 44
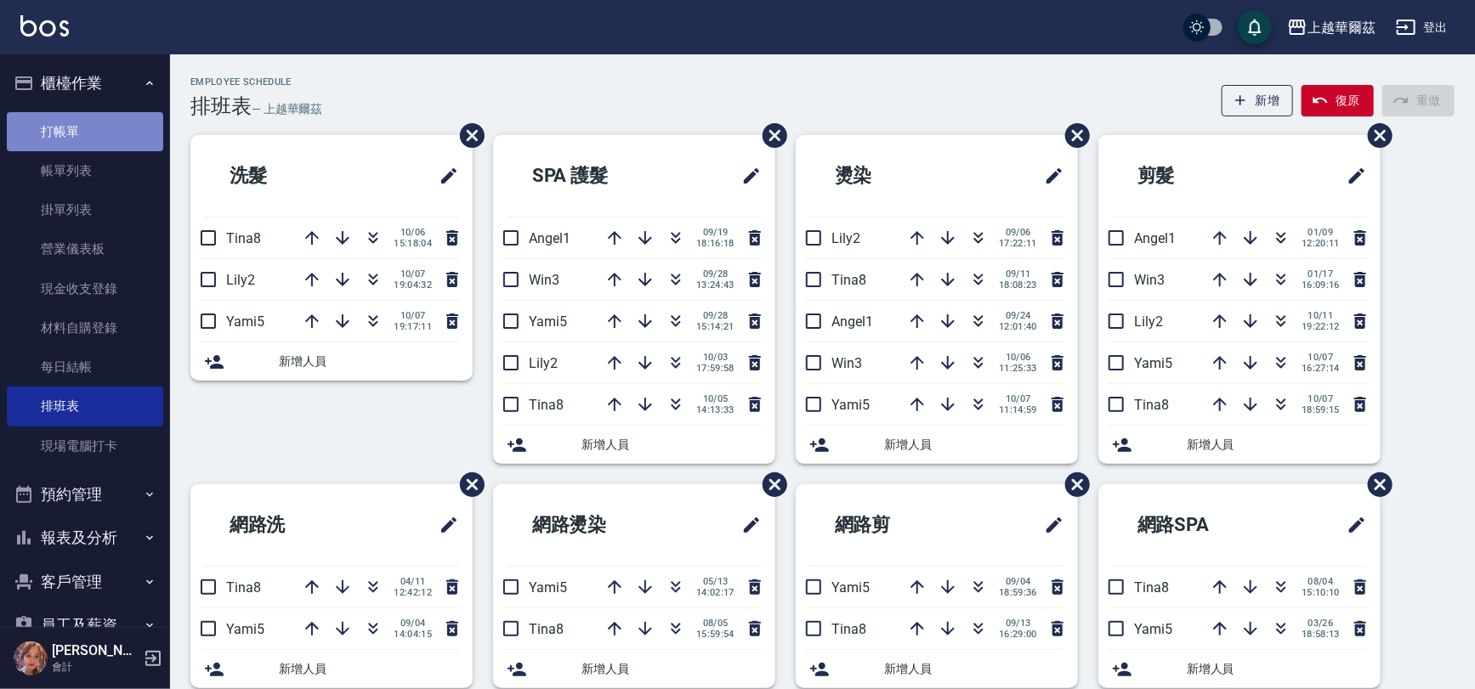
click at [85, 133] on link "打帳單" at bounding box center [85, 131] width 156 height 39
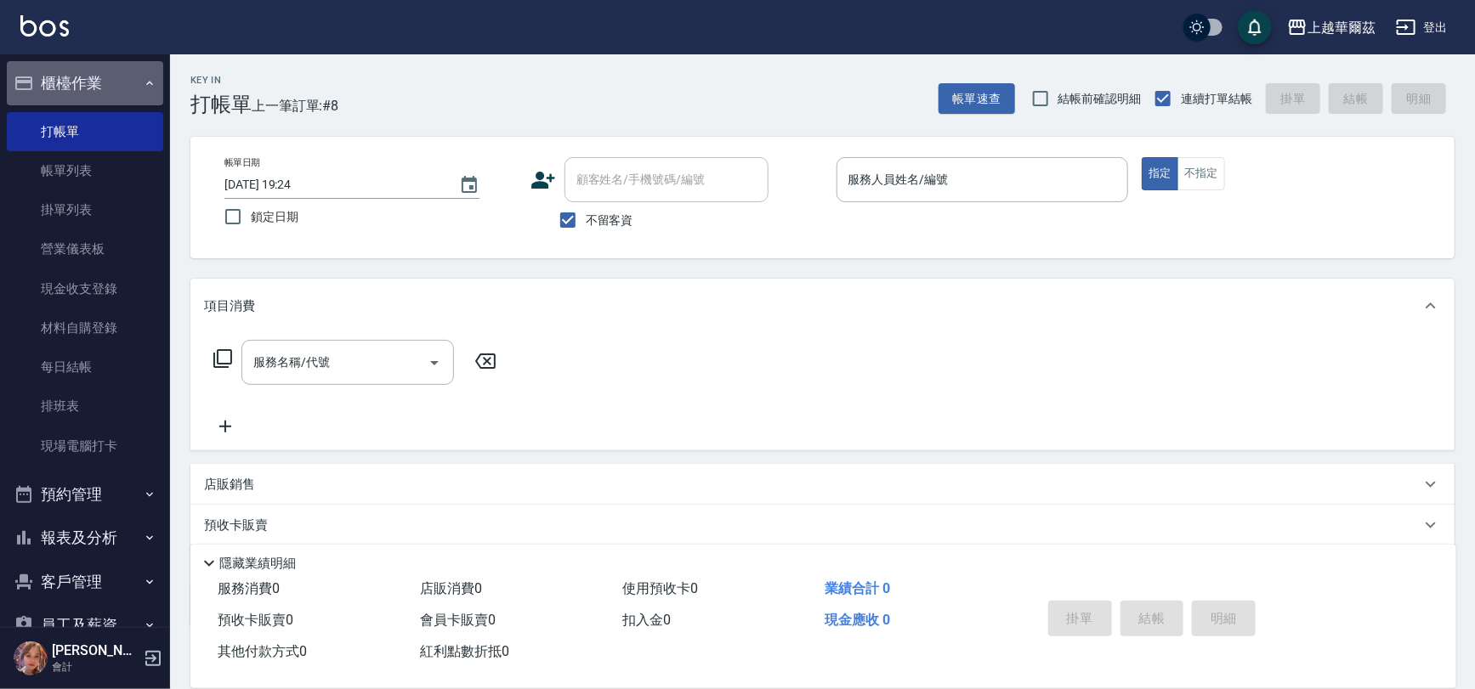
click at [106, 90] on button "櫃檯作業" at bounding box center [85, 83] width 156 height 44
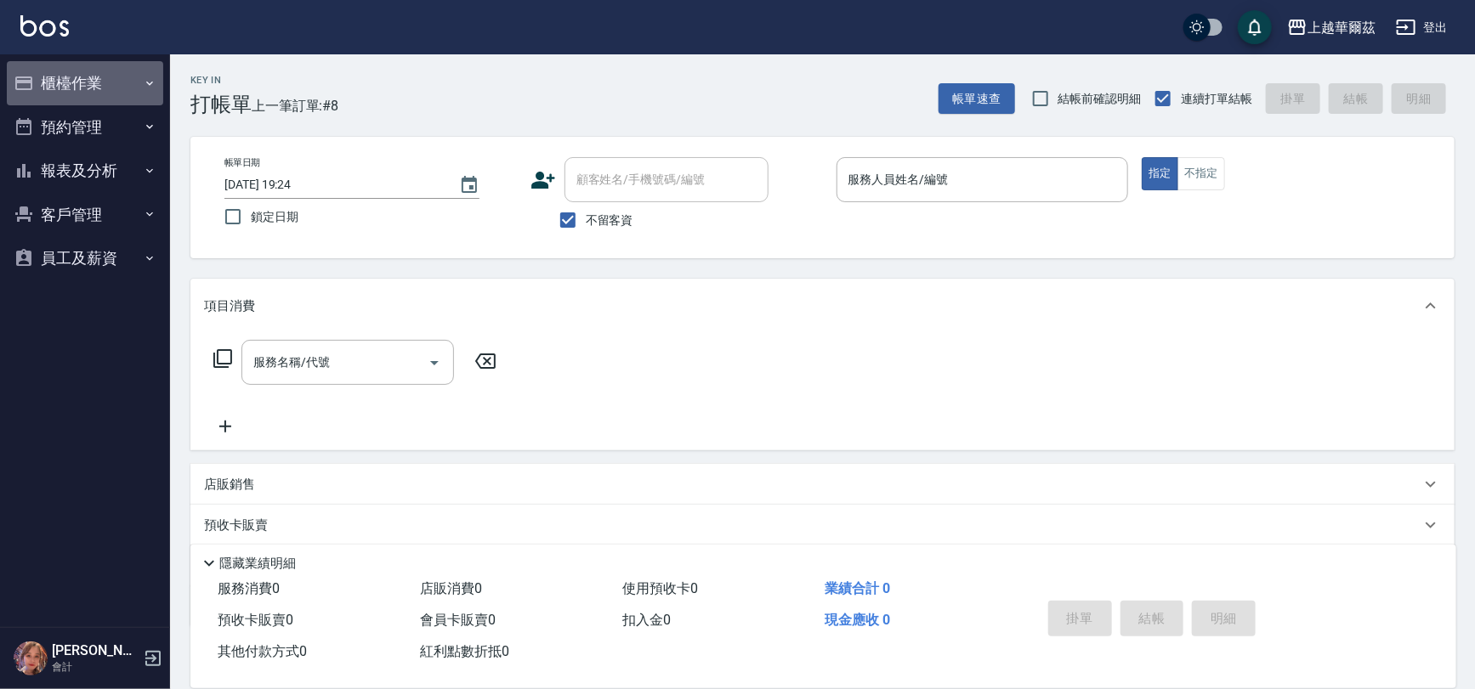
click at [113, 91] on button "櫃檯作業" at bounding box center [85, 83] width 156 height 44
